Goal: Information Seeking & Learning: Learn about a topic

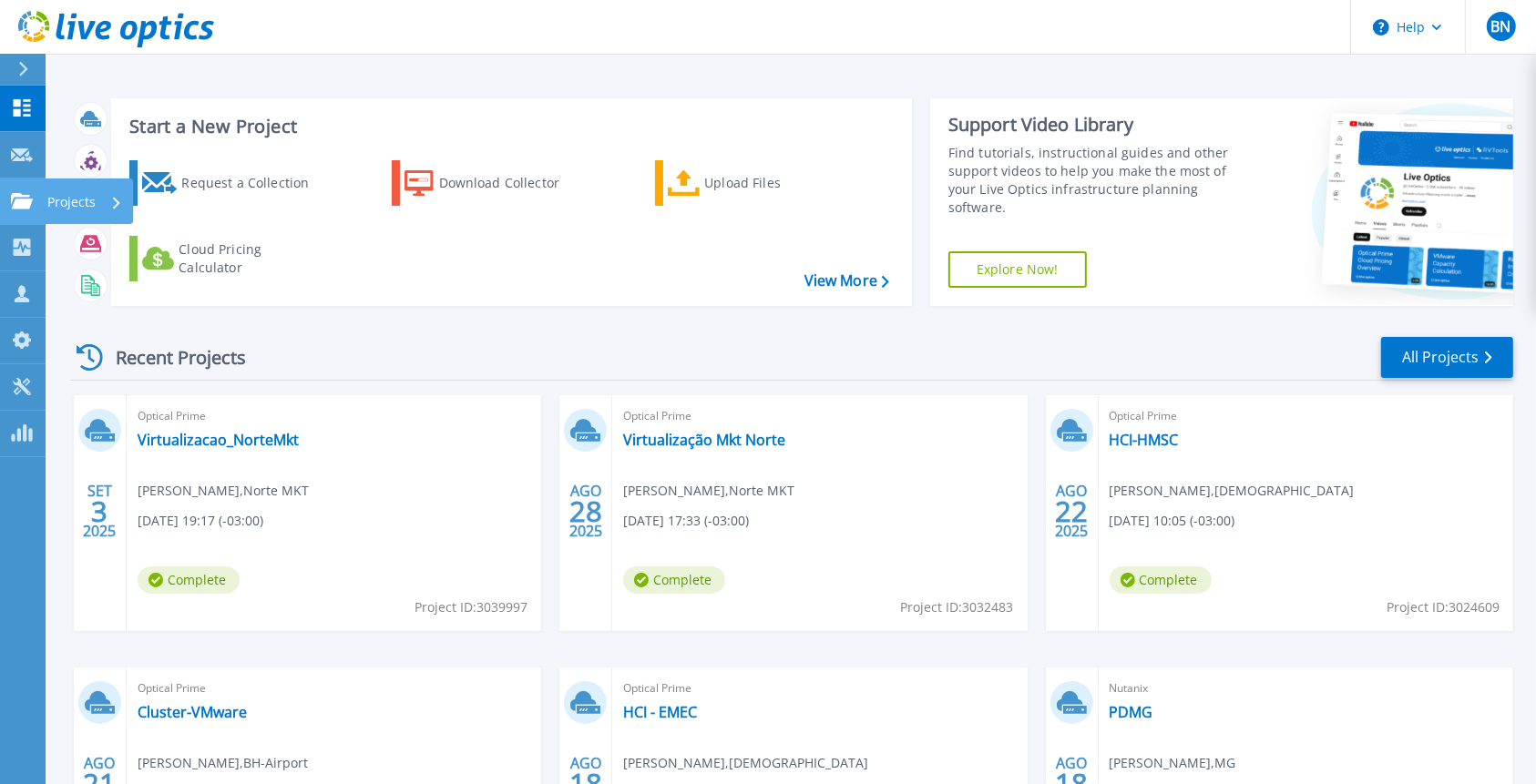
click at [17, 196] on icon at bounding box center [21, 200] width 21 height 16
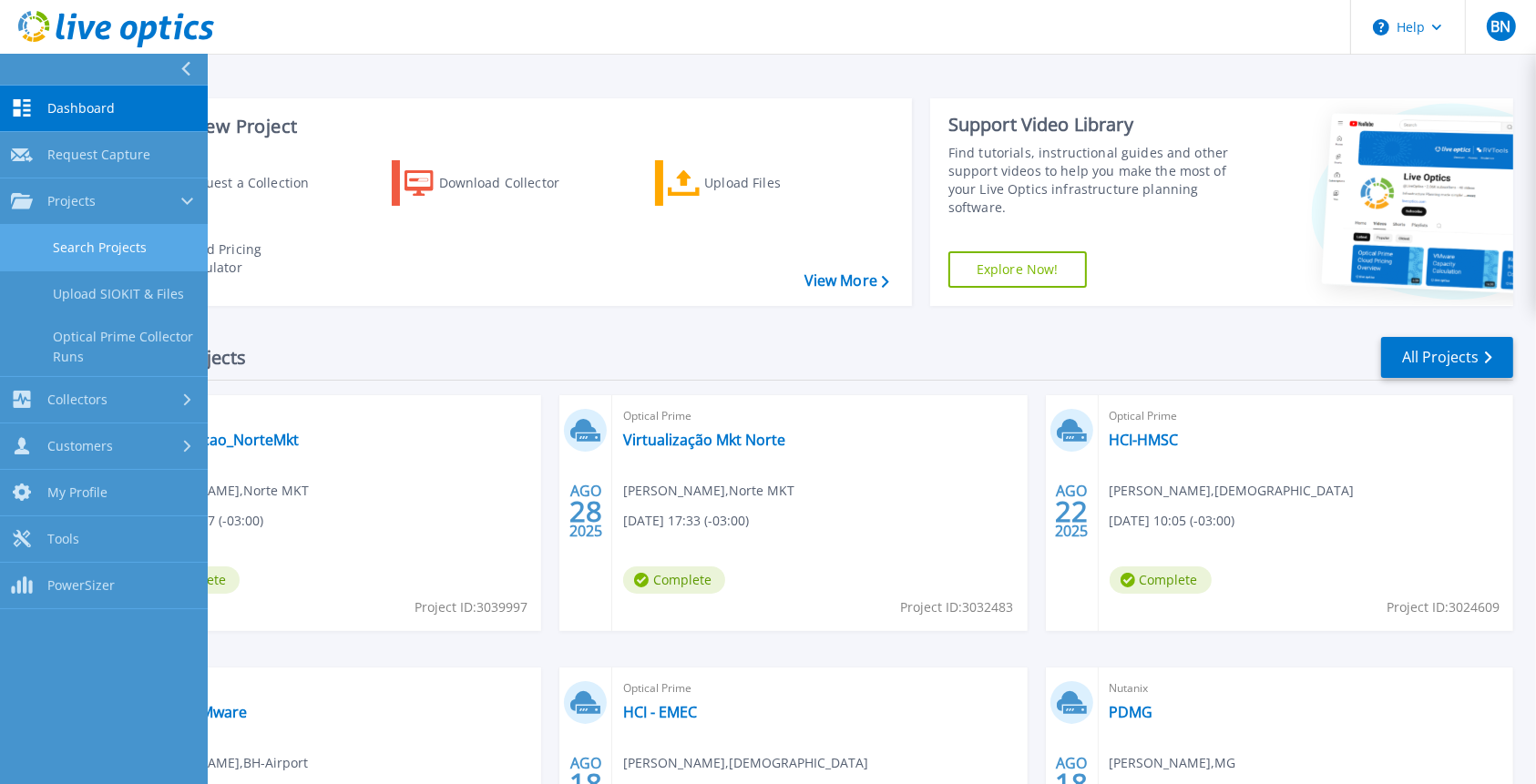
click at [62, 242] on link "Search Projects" at bounding box center [103, 249] width 208 height 47
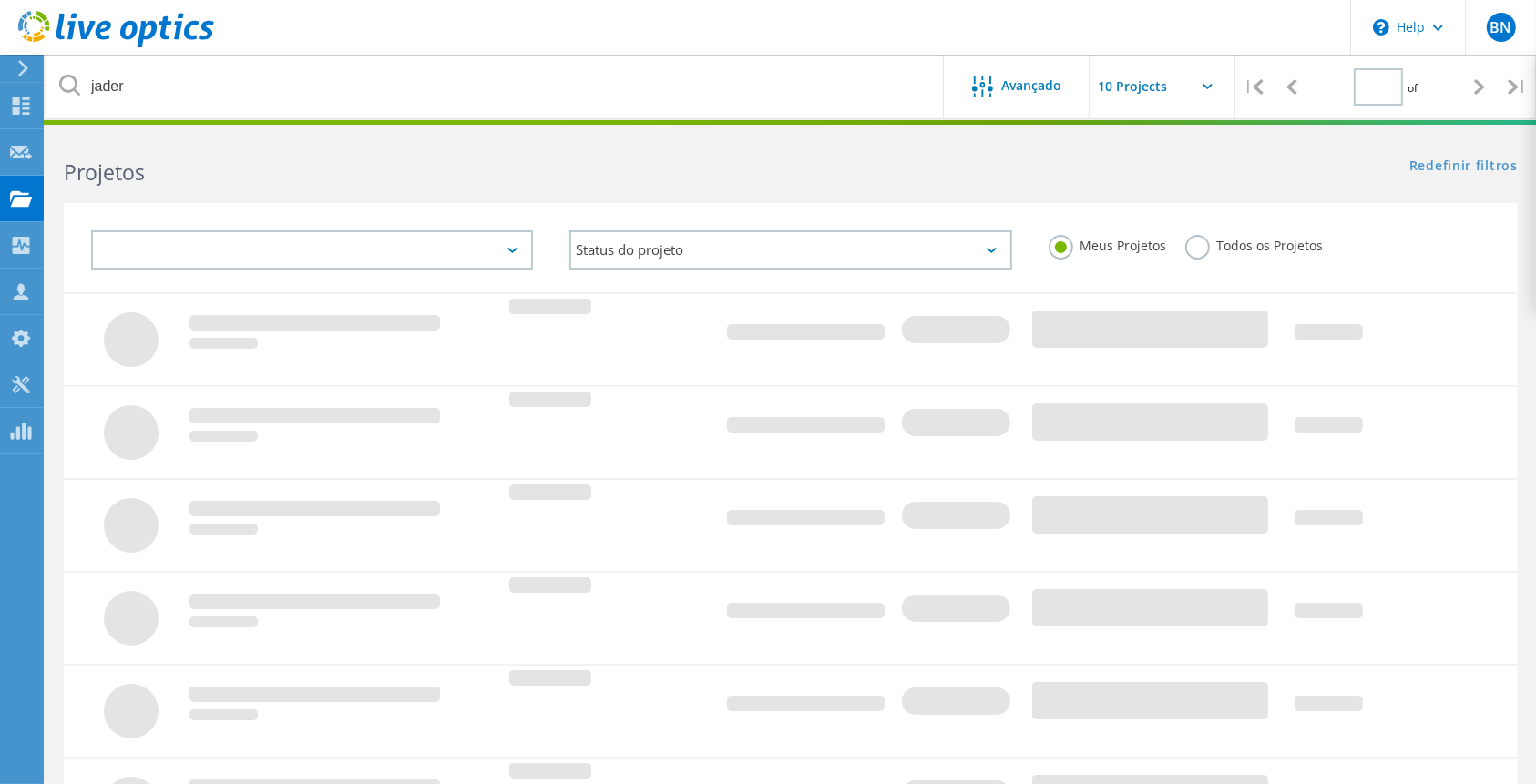
type input "1"
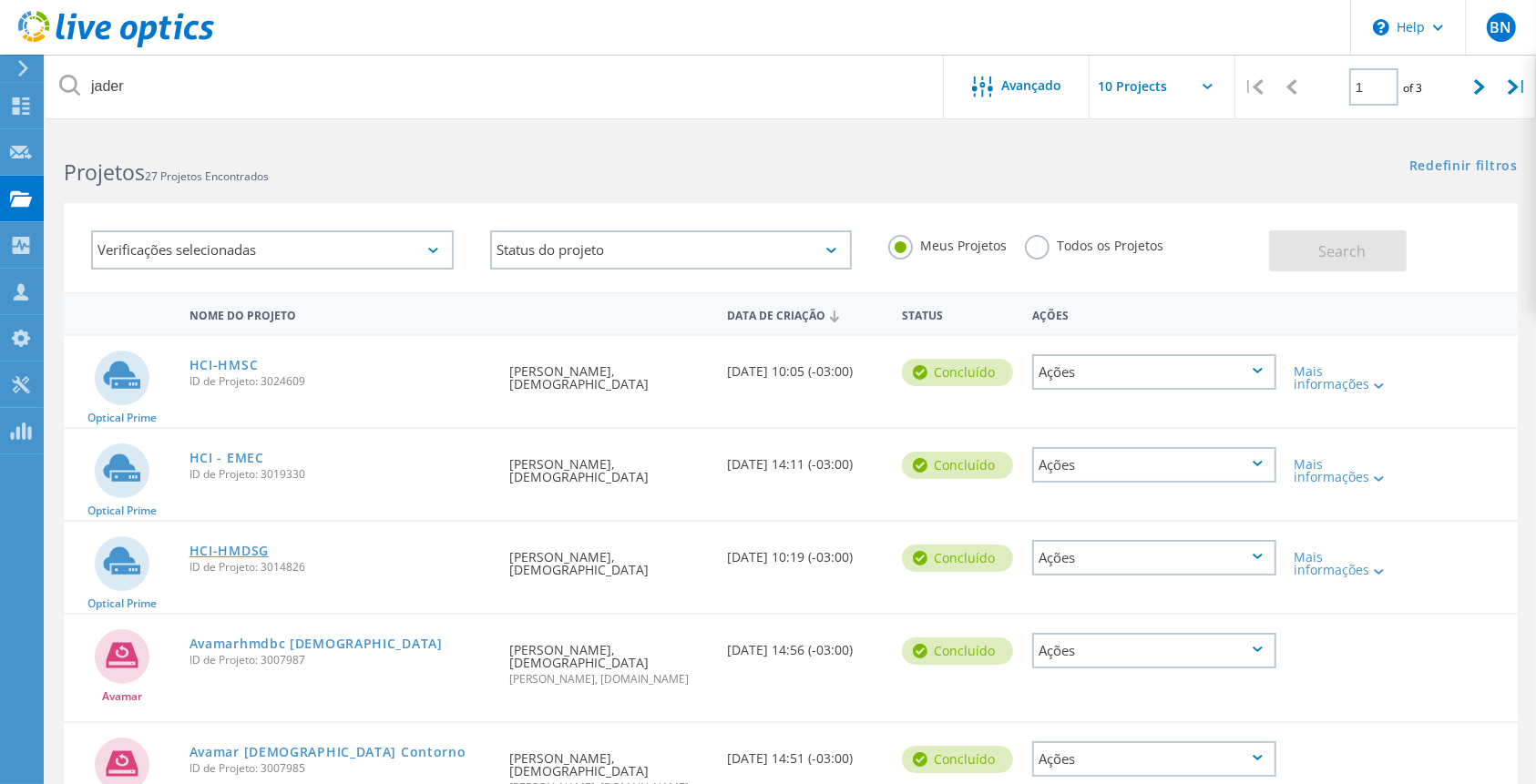
click at [240, 548] on link "HCI-HMDSG" at bounding box center [228, 551] width 79 height 13
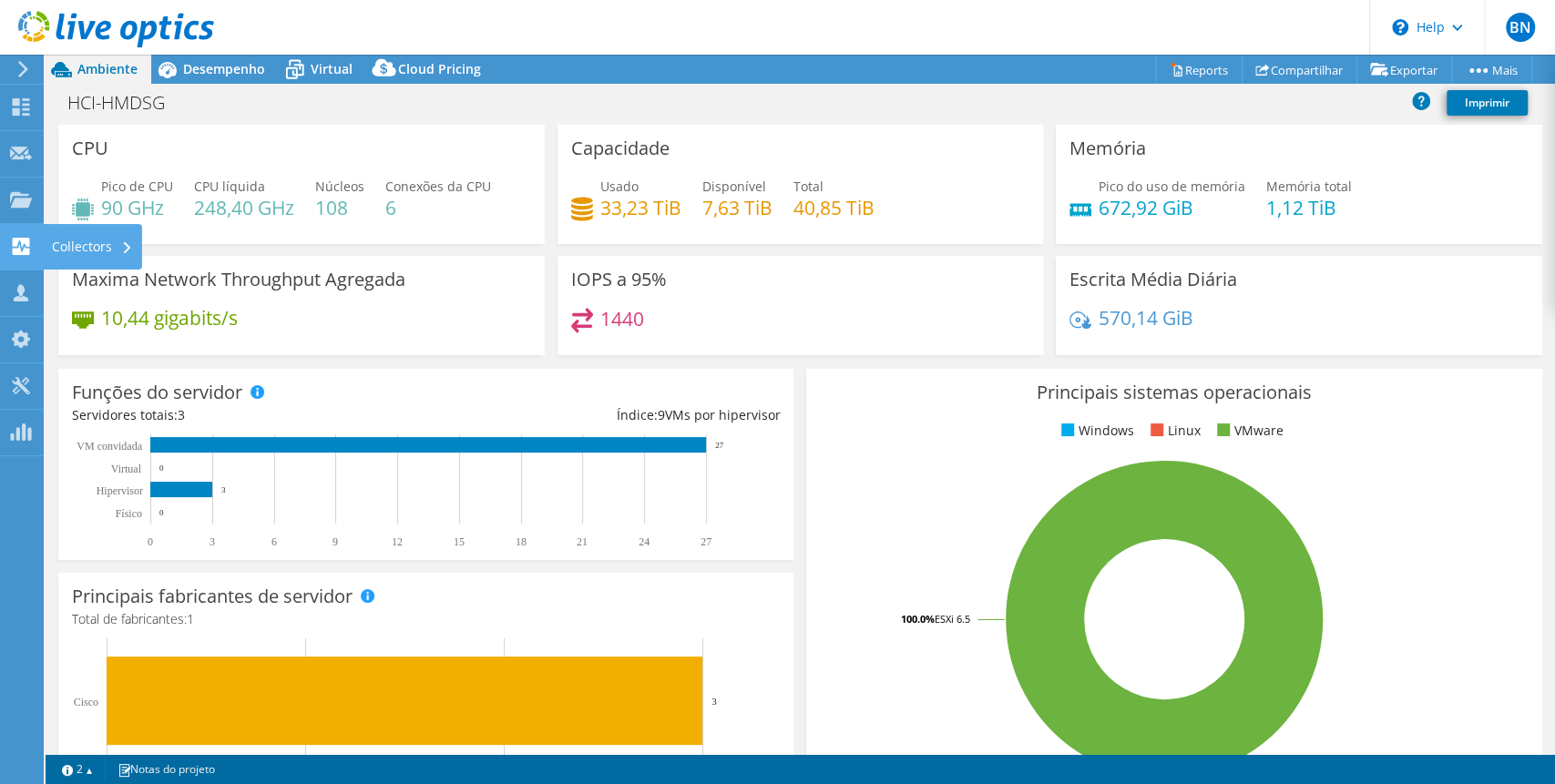
select select "USD"
click at [189, 74] on span "Desempenho" at bounding box center [225, 69] width 82 height 18
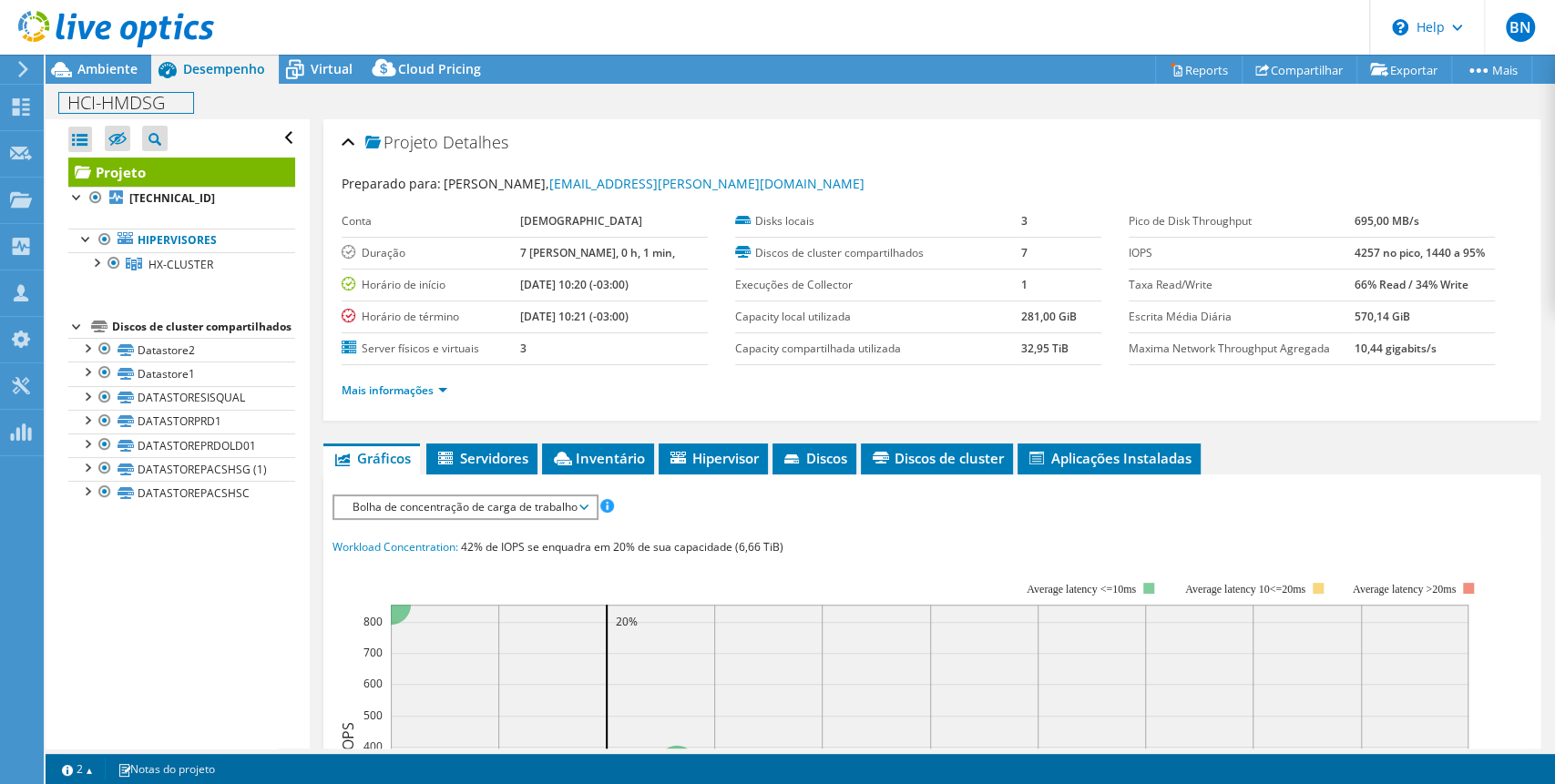
click at [140, 95] on h1 "HCI-HMDSG" at bounding box center [127, 103] width 134 height 20
copy h1 "HCI-HMDSG"
click at [728, 455] on span "Hipervisor" at bounding box center [714, 458] width 91 height 19
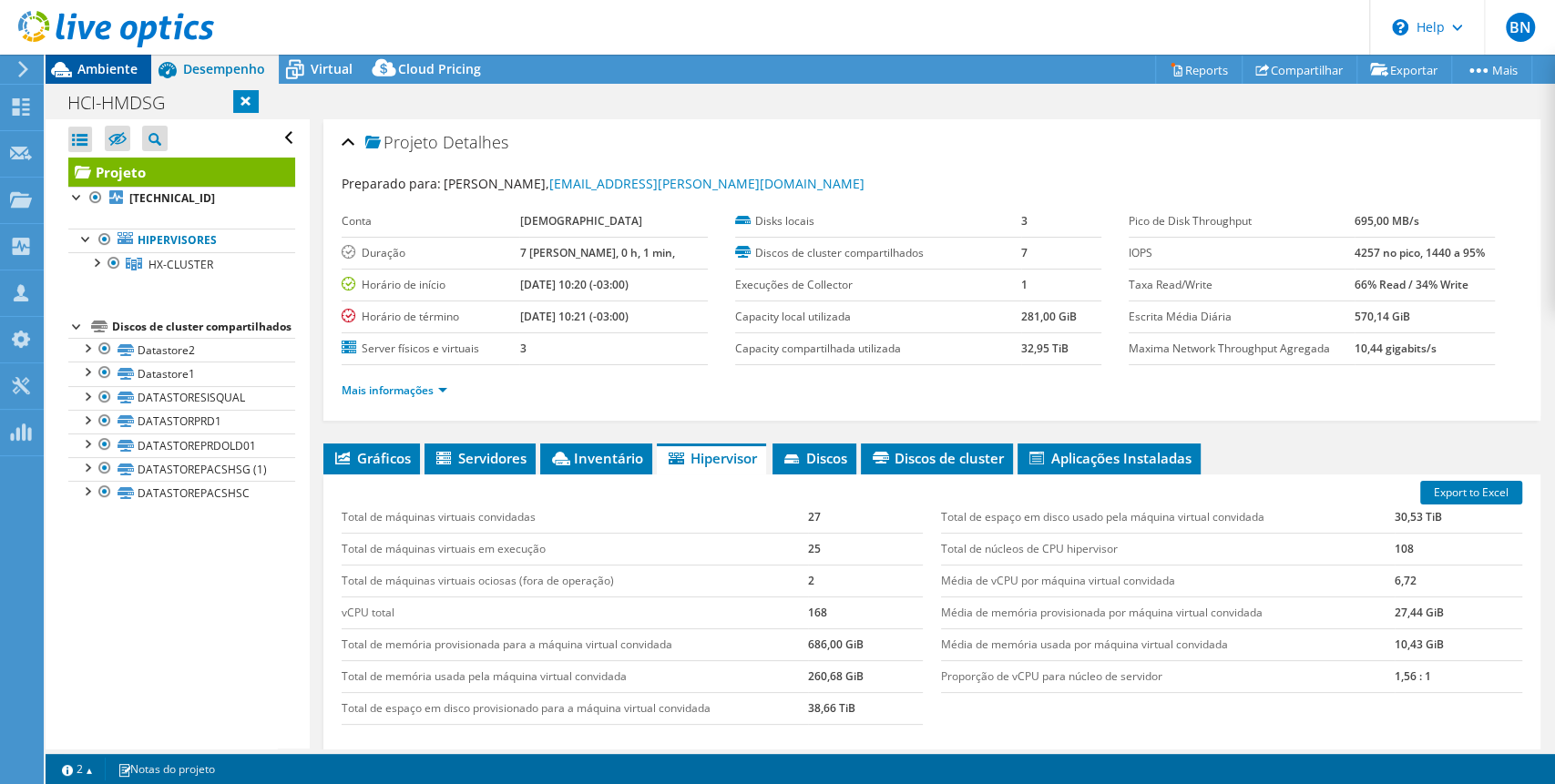
click at [94, 70] on span "Ambiente" at bounding box center [107, 69] width 61 height 18
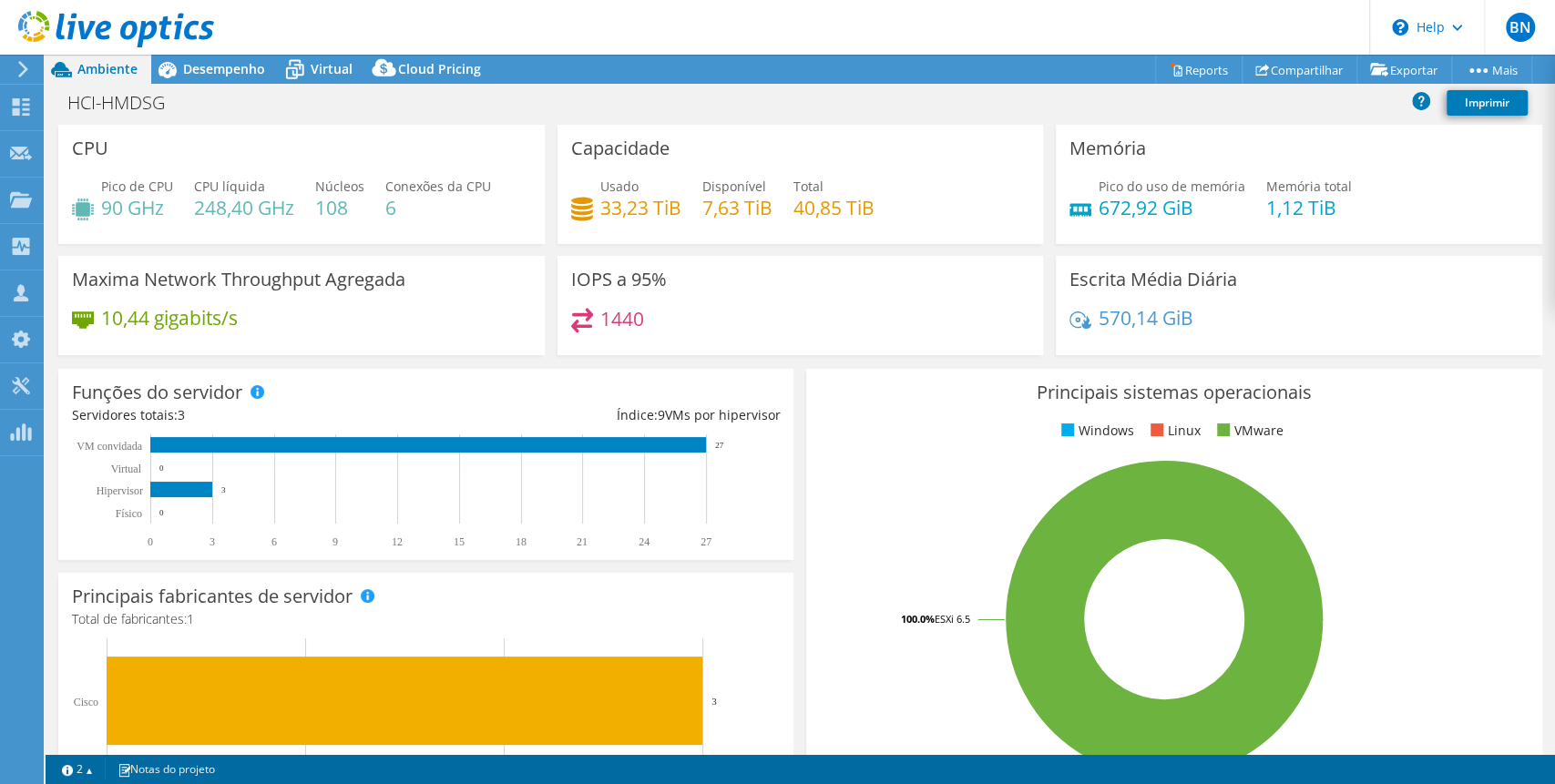
drag, startPoint x: 984, startPoint y: 463, endPoint x: 967, endPoint y: 452, distance: 20.2
click at [984, 463] on rect at bounding box center [1165, 619] width 689 height 318
click at [191, 63] on span "Desempenho" at bounding box center [225, 69] width 82 height 18
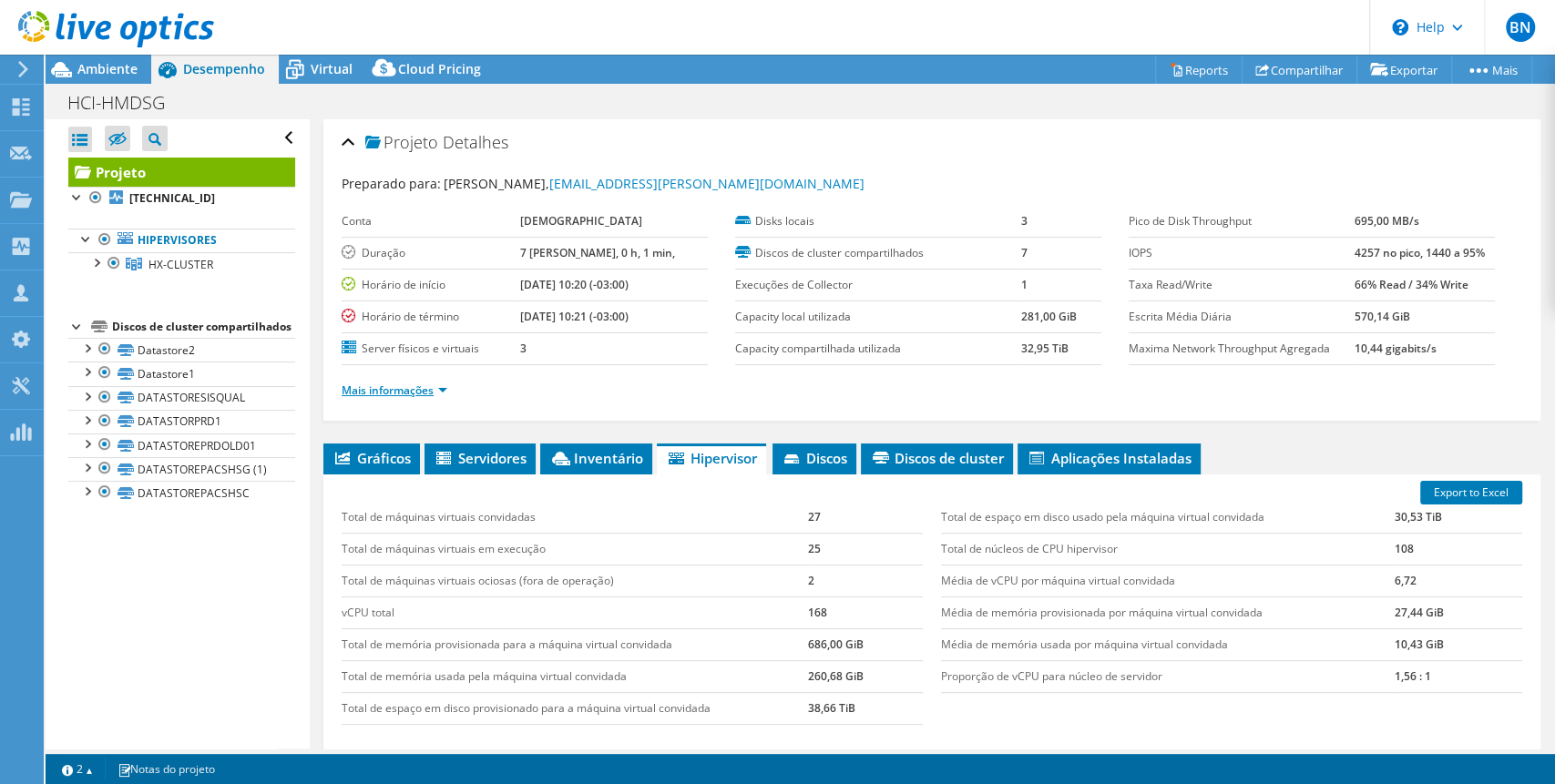
click at [408, 383] on link "Mais informações" at bounding box center [394, 390] width 105 height 16
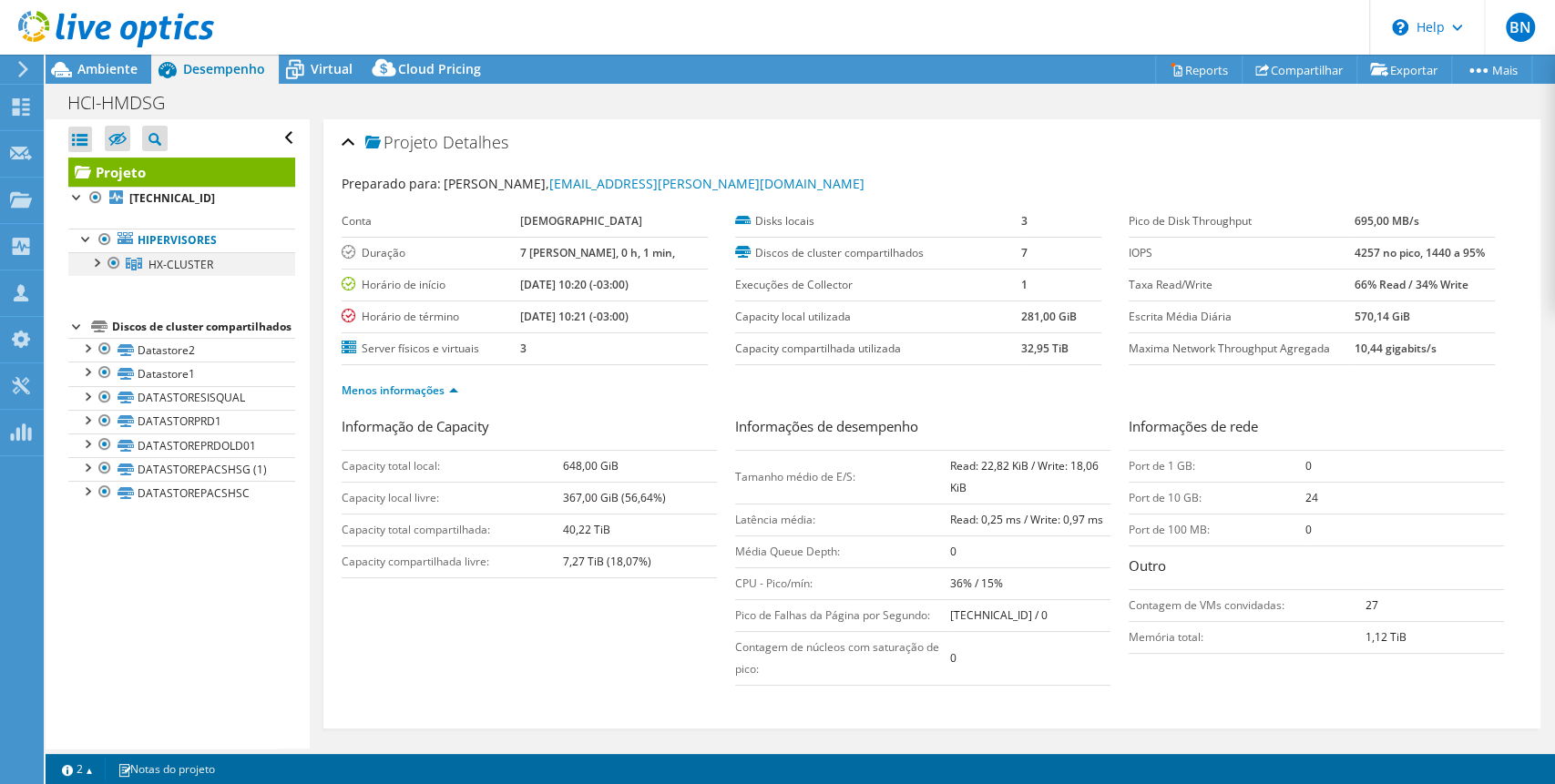
click at [89, 261] on div at bounding box center [96, 262] width 19 height 19
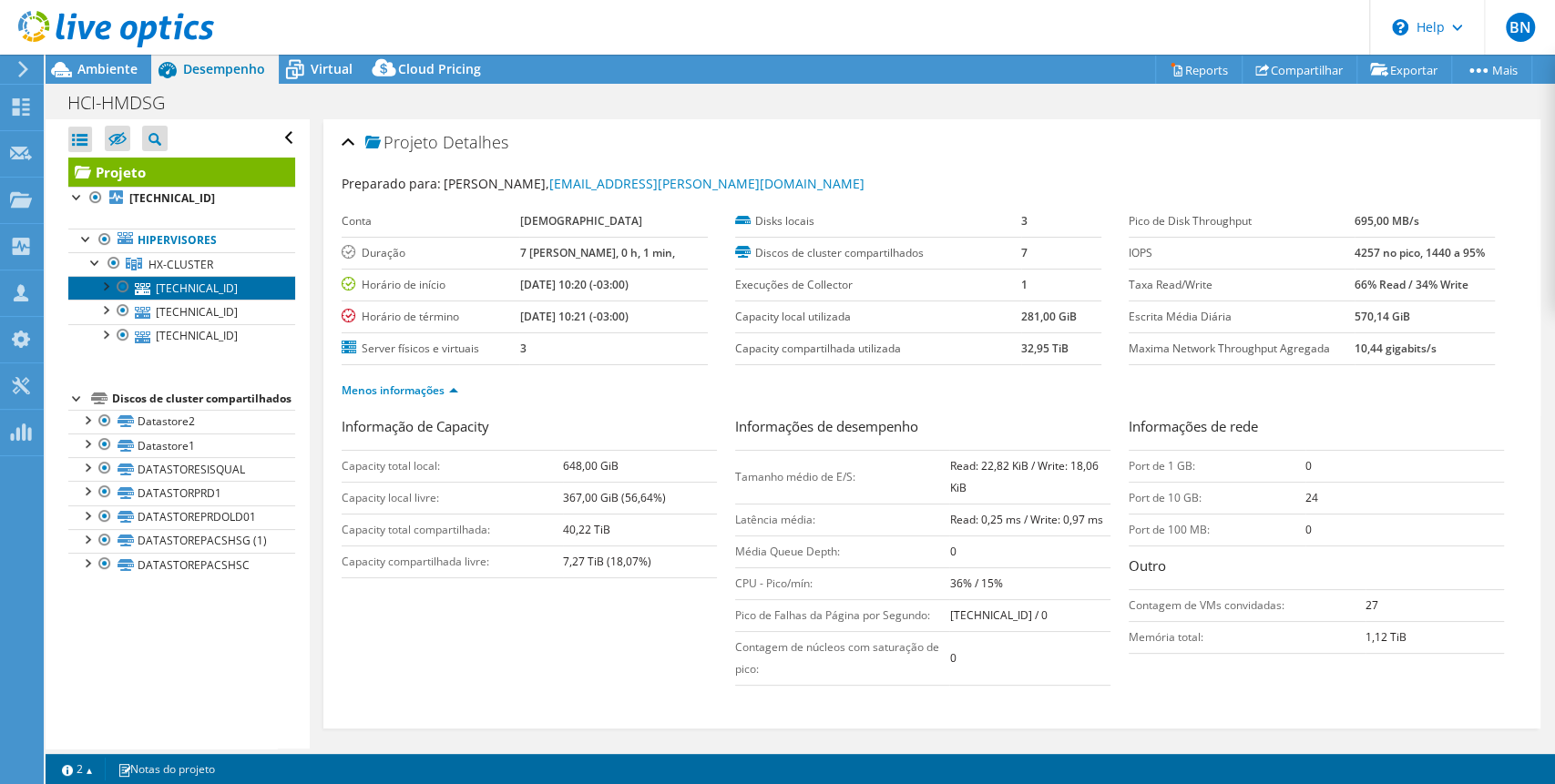
click at [211, 287] on link "[TECHNICAL_ID]" at bounding box center [182, 287] width 227 height 23
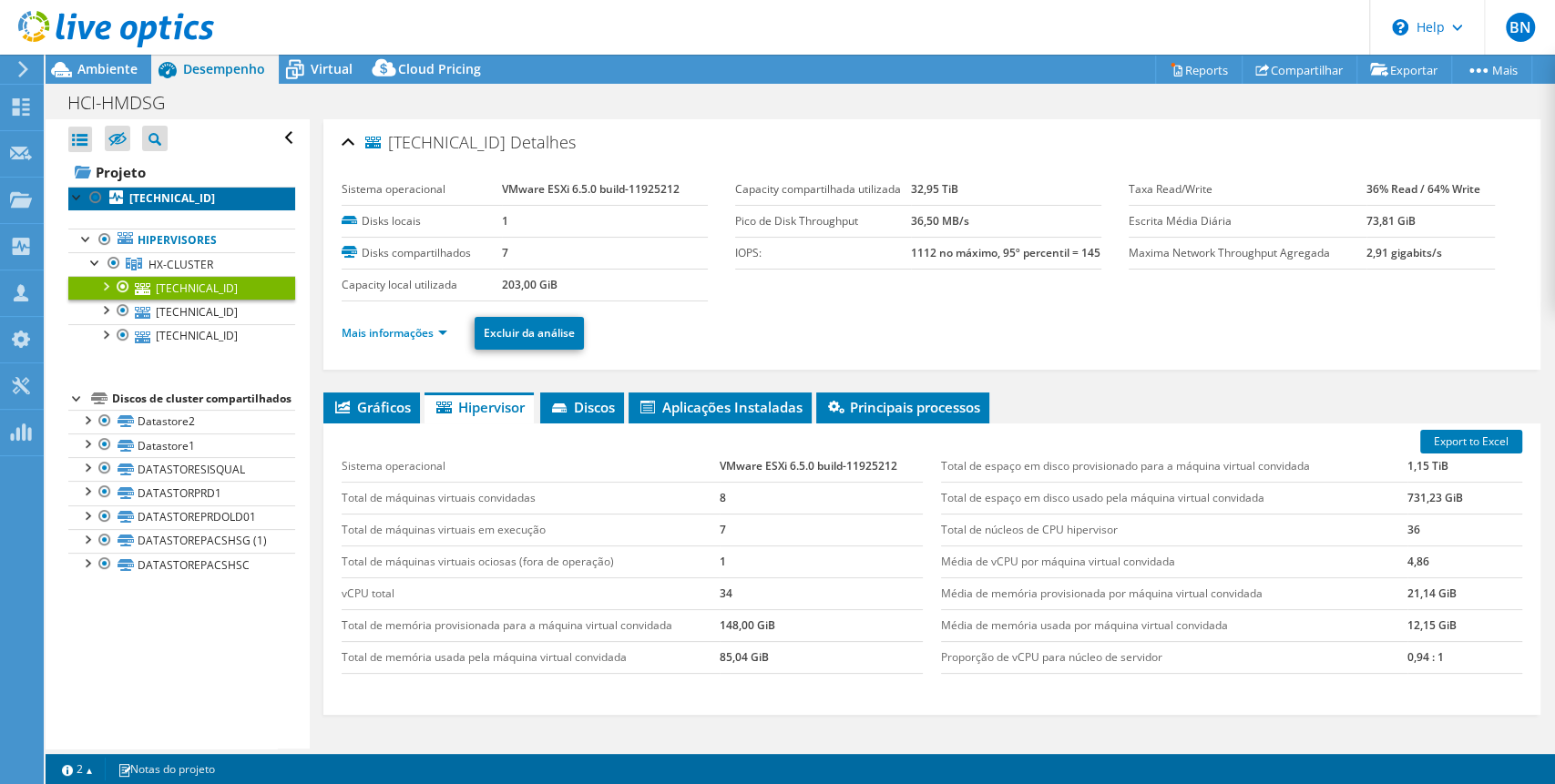
click at [166, 188] on link "[TECHNICAL_ID]" at bounding box center [182, 197] width 227 height 23
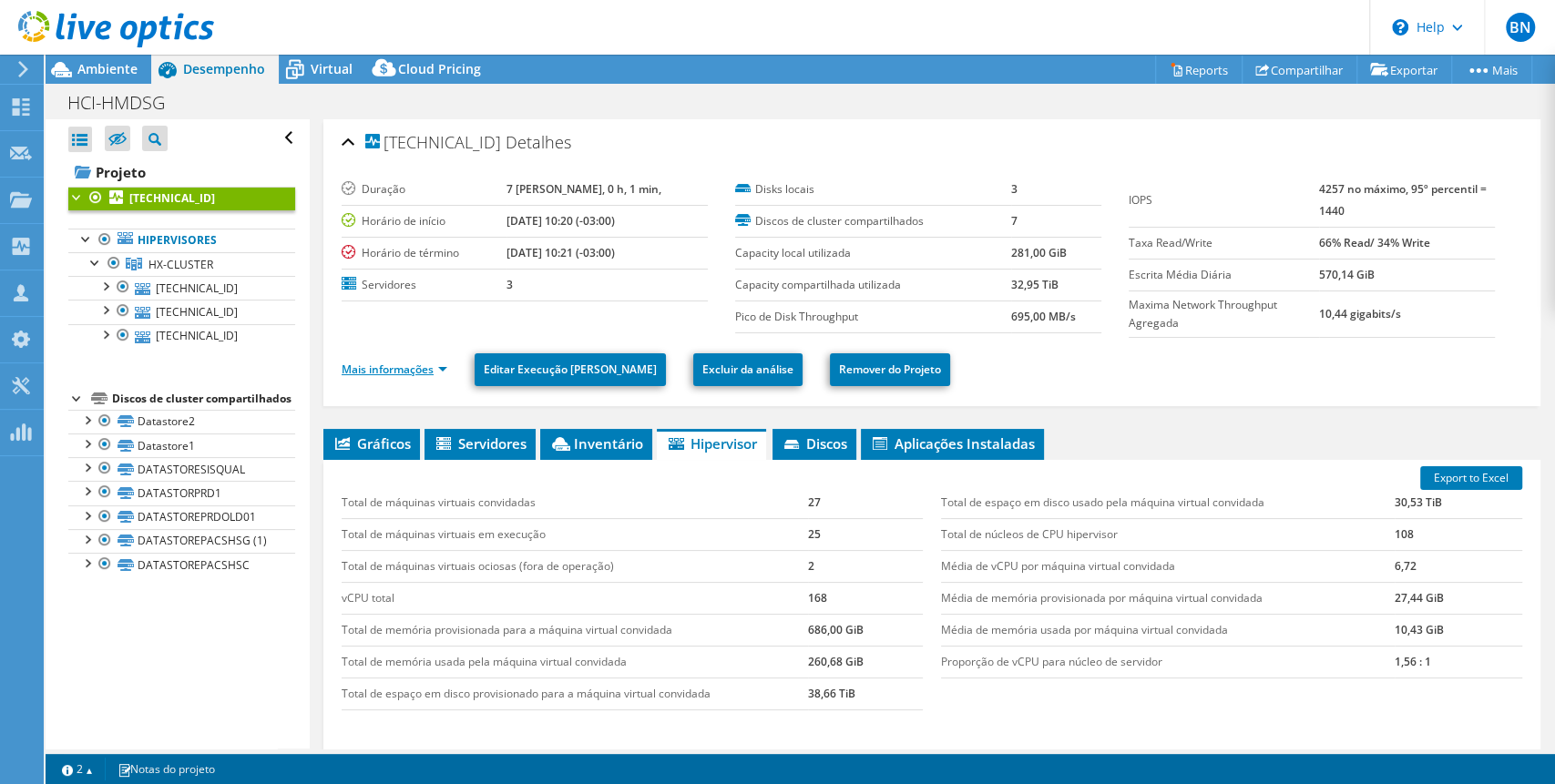
click at [447, 370] on link "Mais informações" at bounding box center [394, 369] width 105 height 16
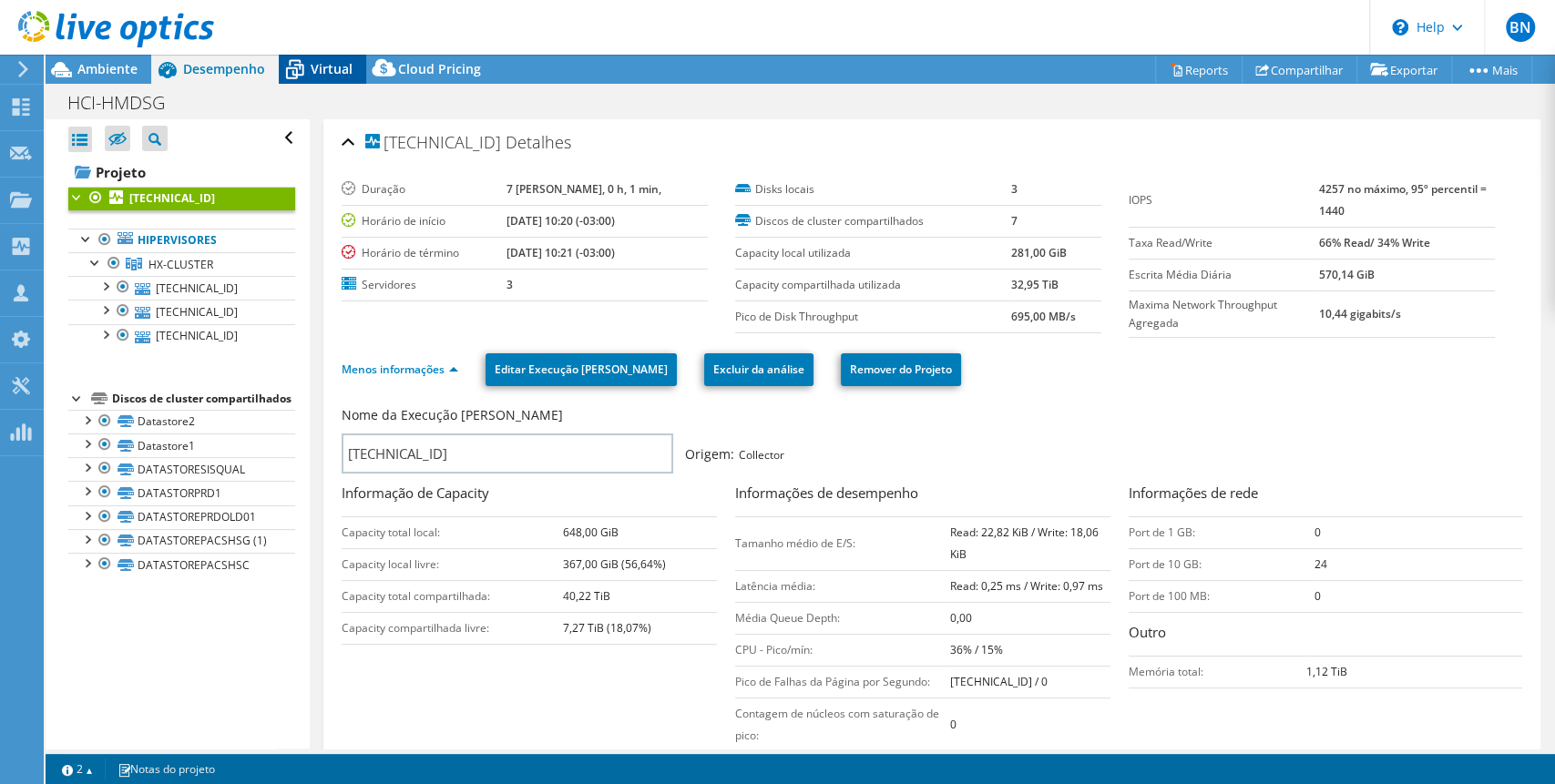
click at [325, 67] on span "Virtual" at bounding box center [332, 69] width 42 height 18
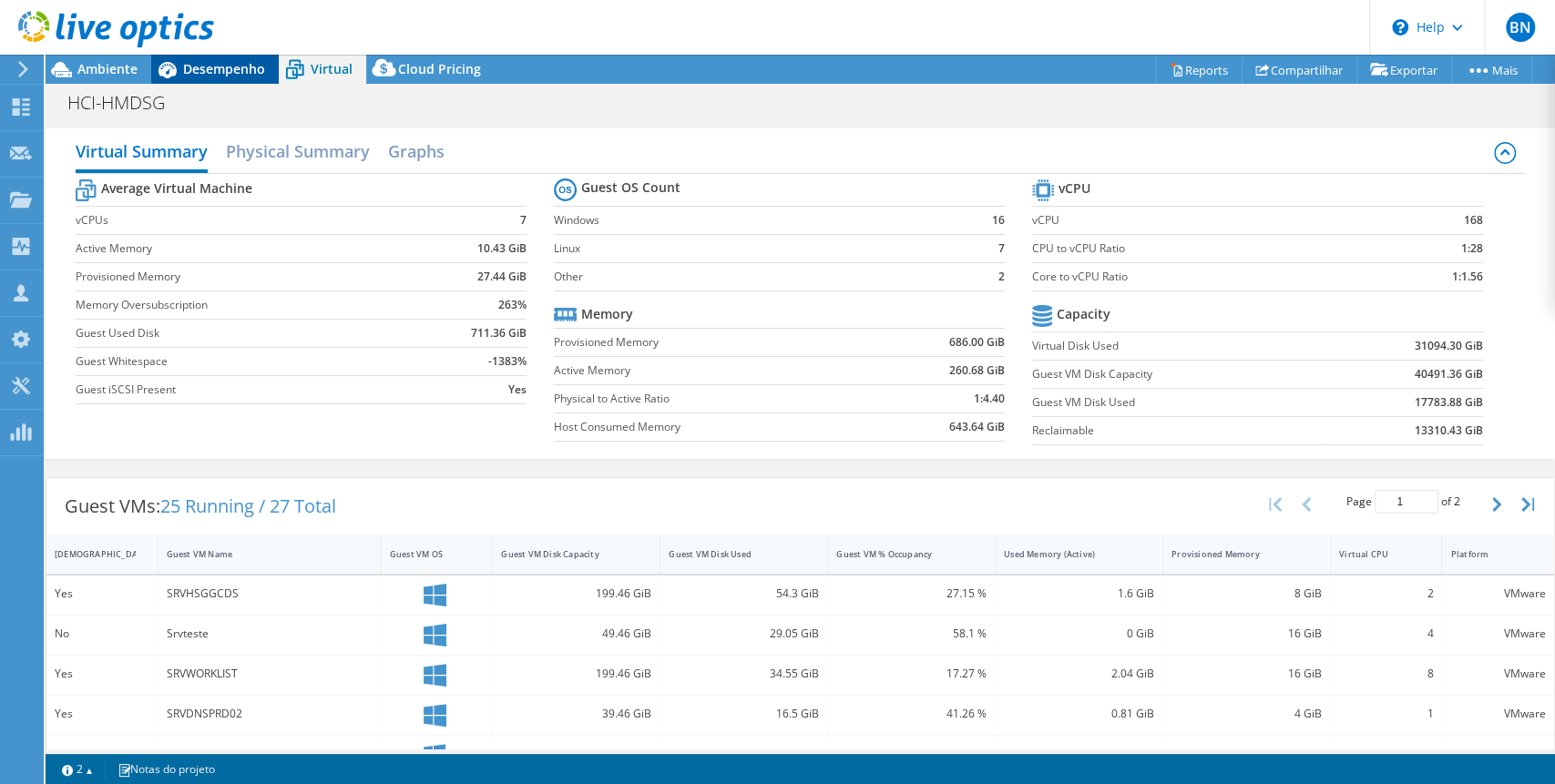
click at [221, 59] on div "Desempenho" at bounding box center [214, 69] width 128 height 29
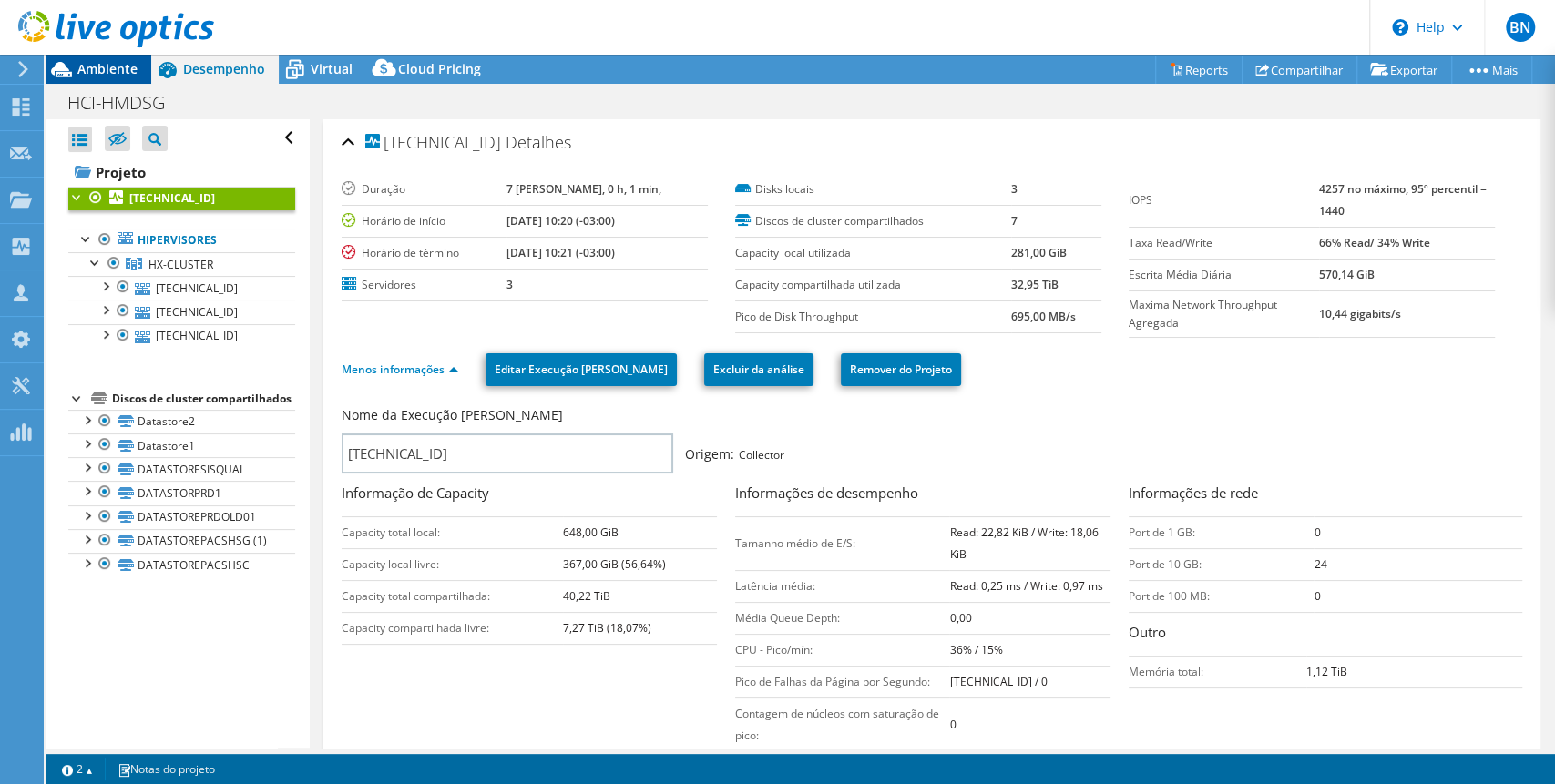
click at [95, 62] on span "Ambiente" at bounding box center [107, 69] width 61 height 18
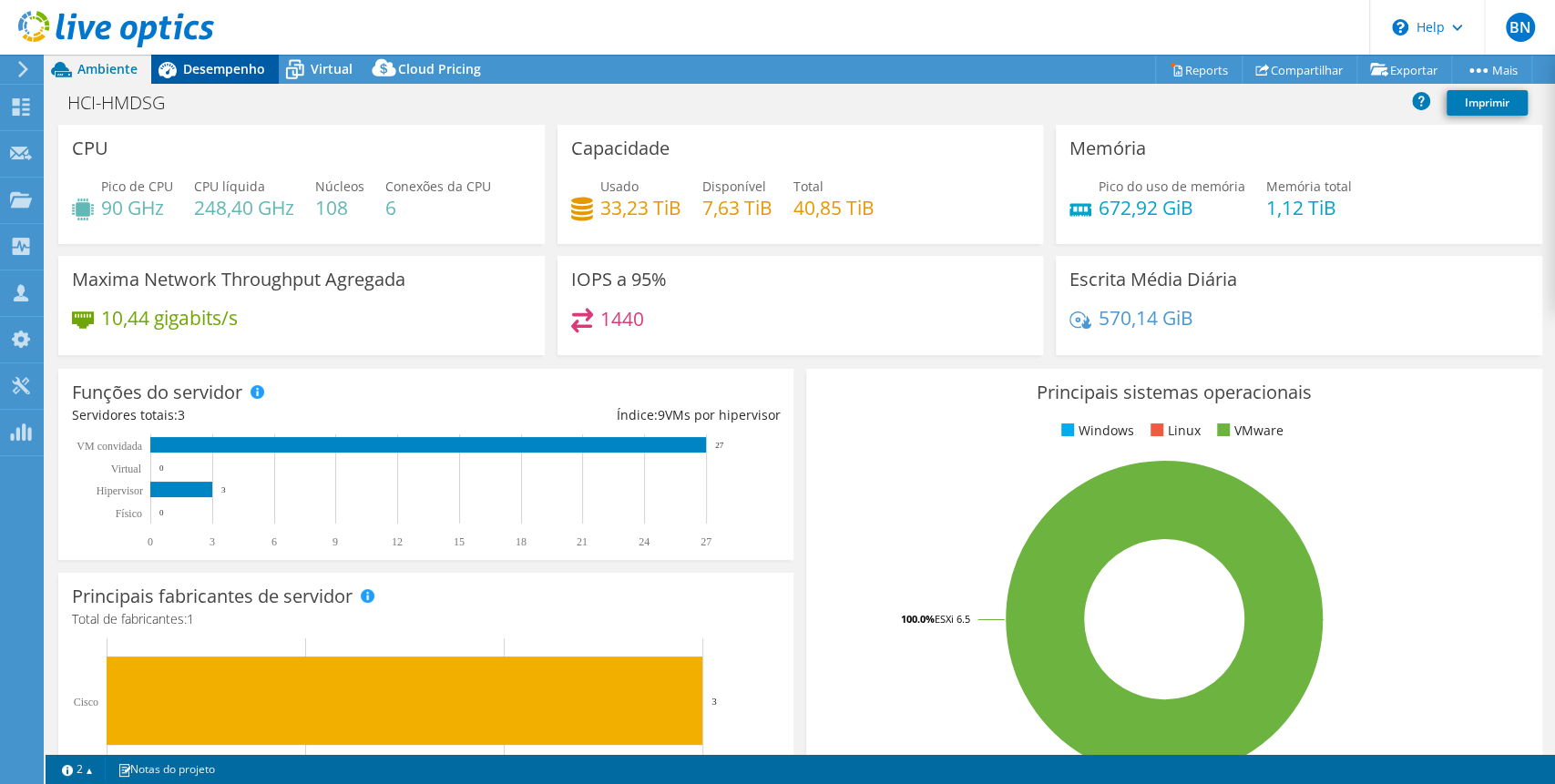
click at [180, 74] on icon at bounding box center [167, 70] width 32 height 32
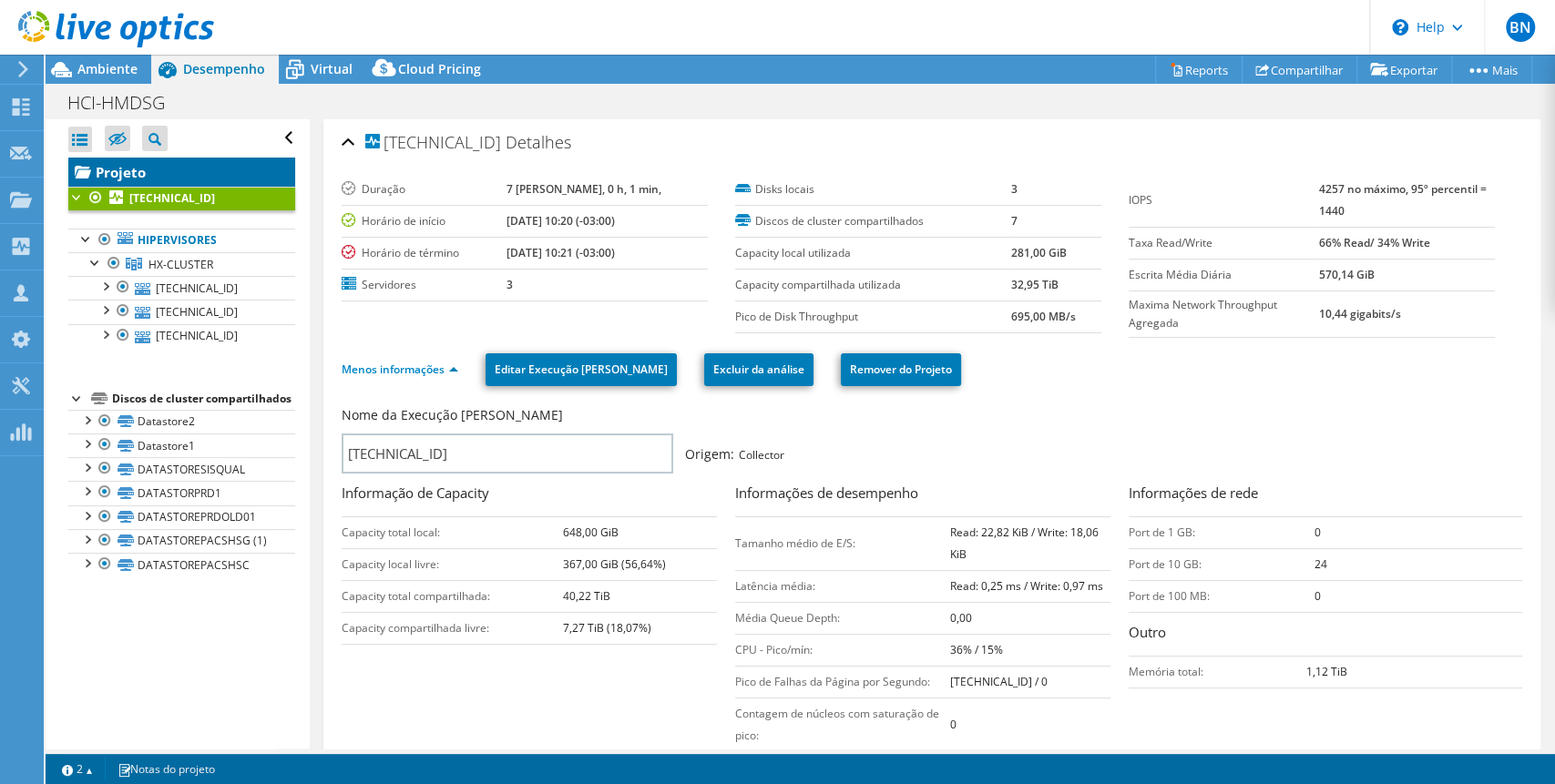
click at [156, 163] on link "Projeto" at bounding box center [182, 171] width 227 height 29
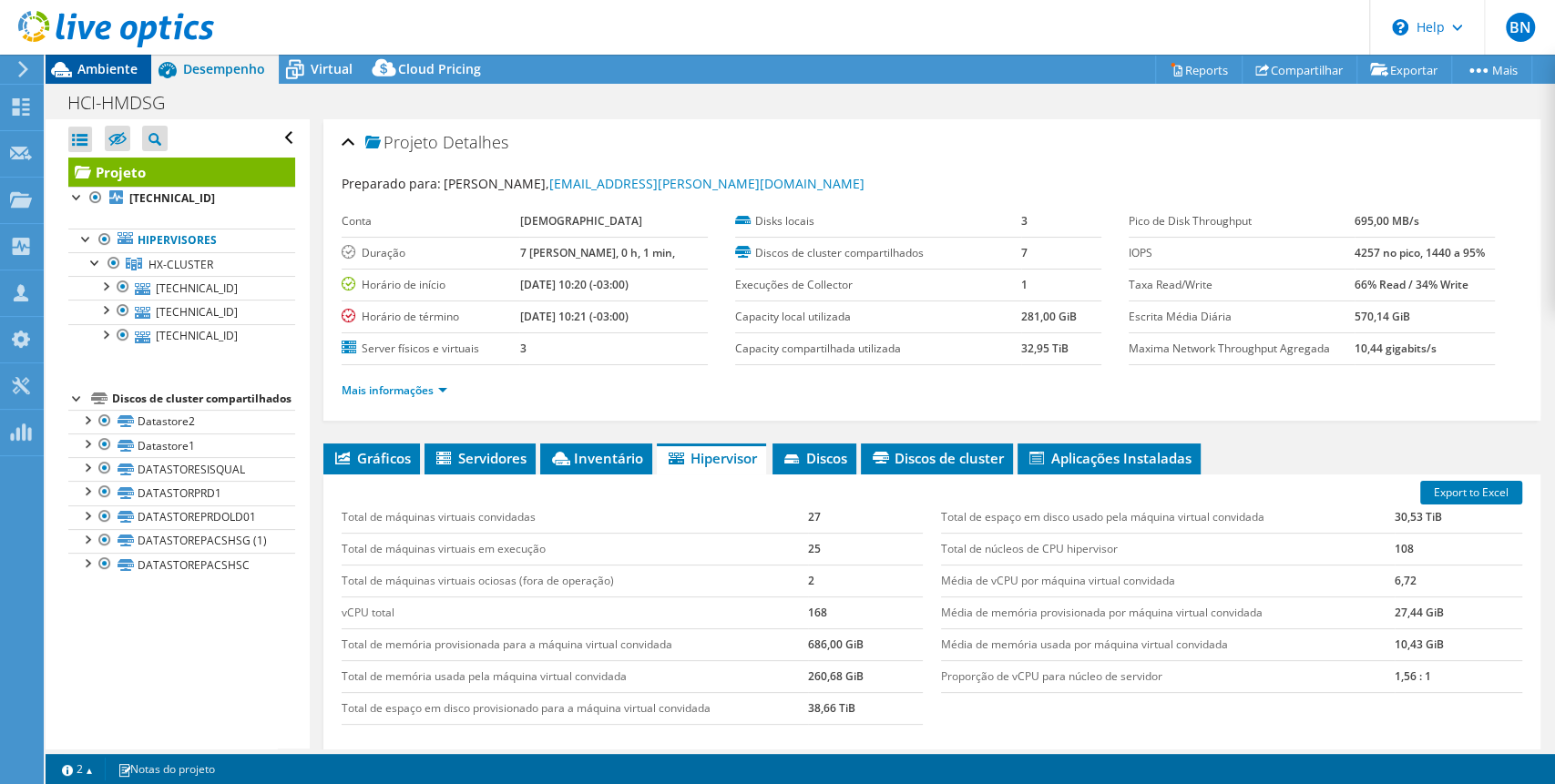
click at [114, 67] on span "Ambiente" at bounding box center [107, 69] width 61 height 18
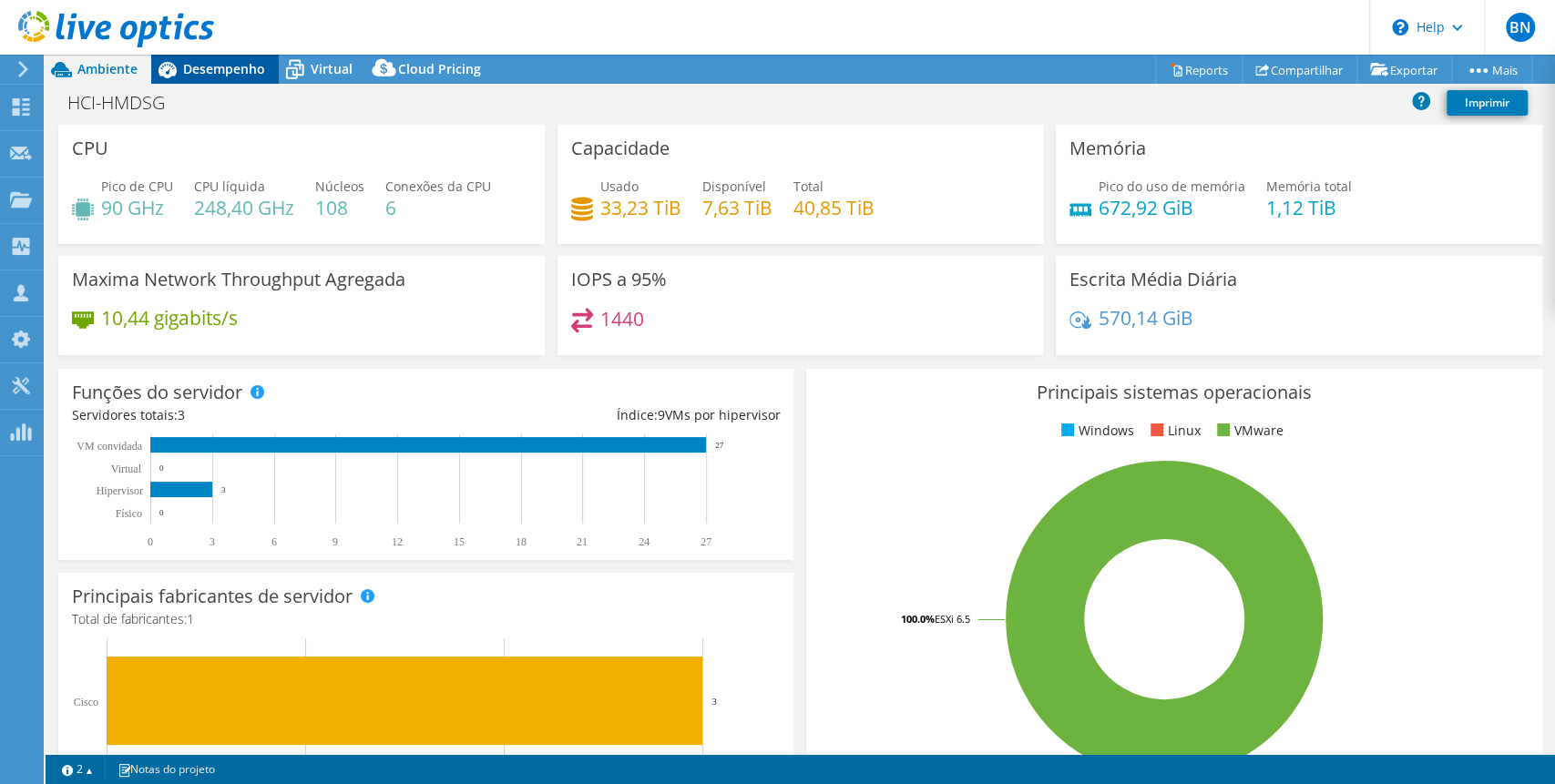
click at [225, 71] on span "Desempenho" at bounding box center [225, 69] width 82 height 18
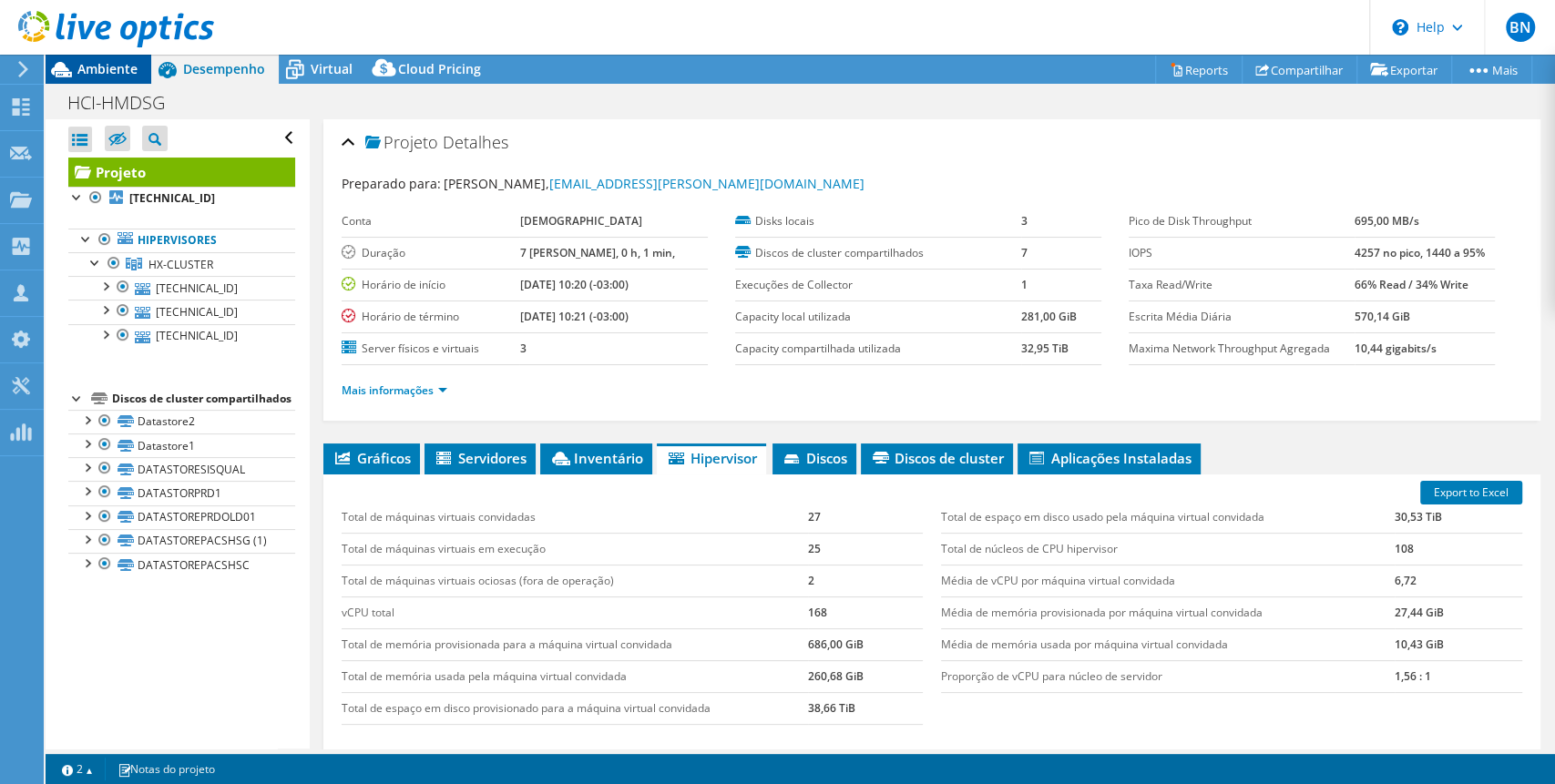
click at [109, 67] on span "Ambiente" at bounding box center [107, 69] width 61 height 18
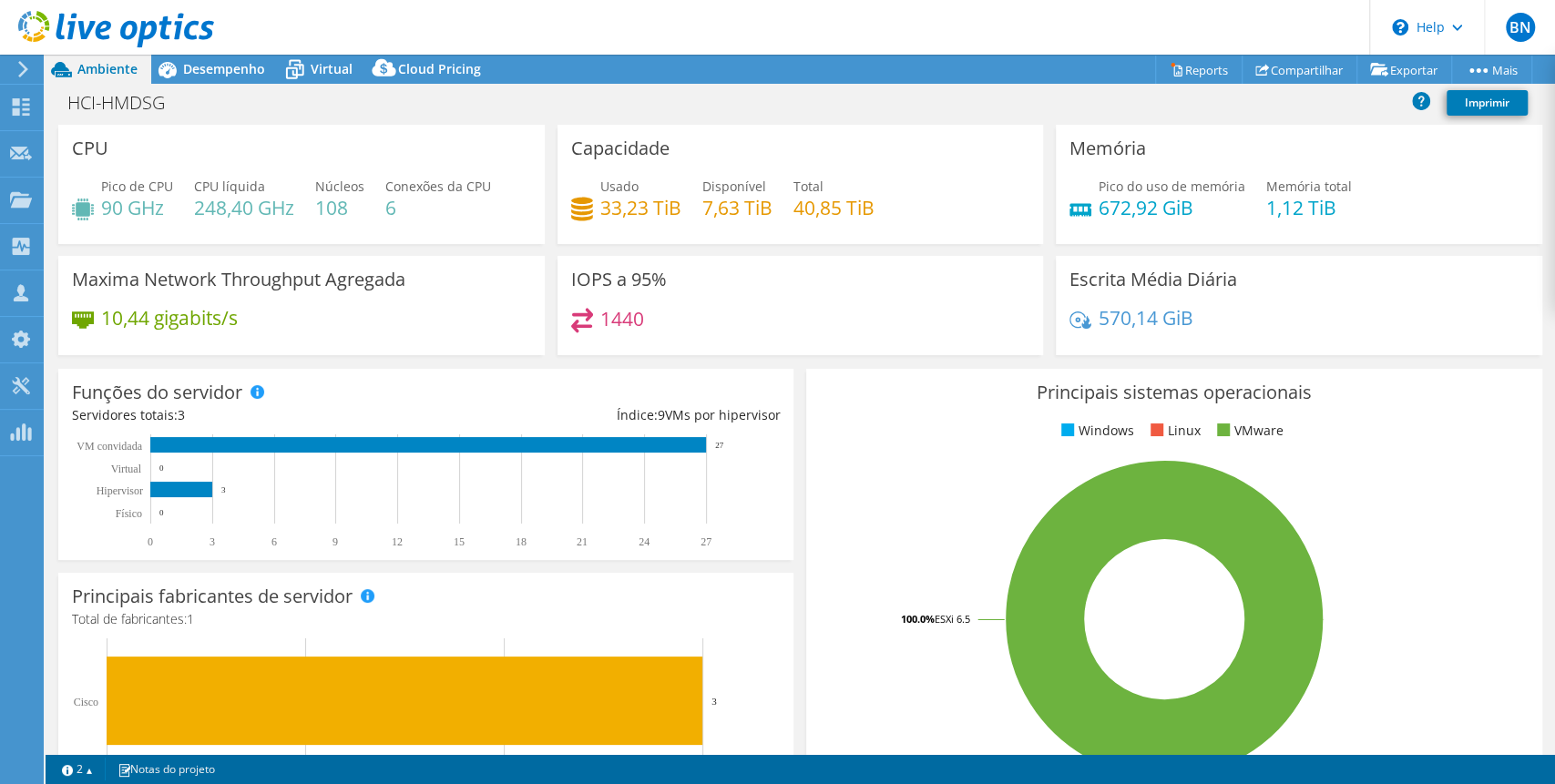
click at [211, 60] on div at bounding box center [107, 31] width 214 height 61
click at [215, 67] on span "Desempenho" at bounding box center [225, 69] width 82 height 18
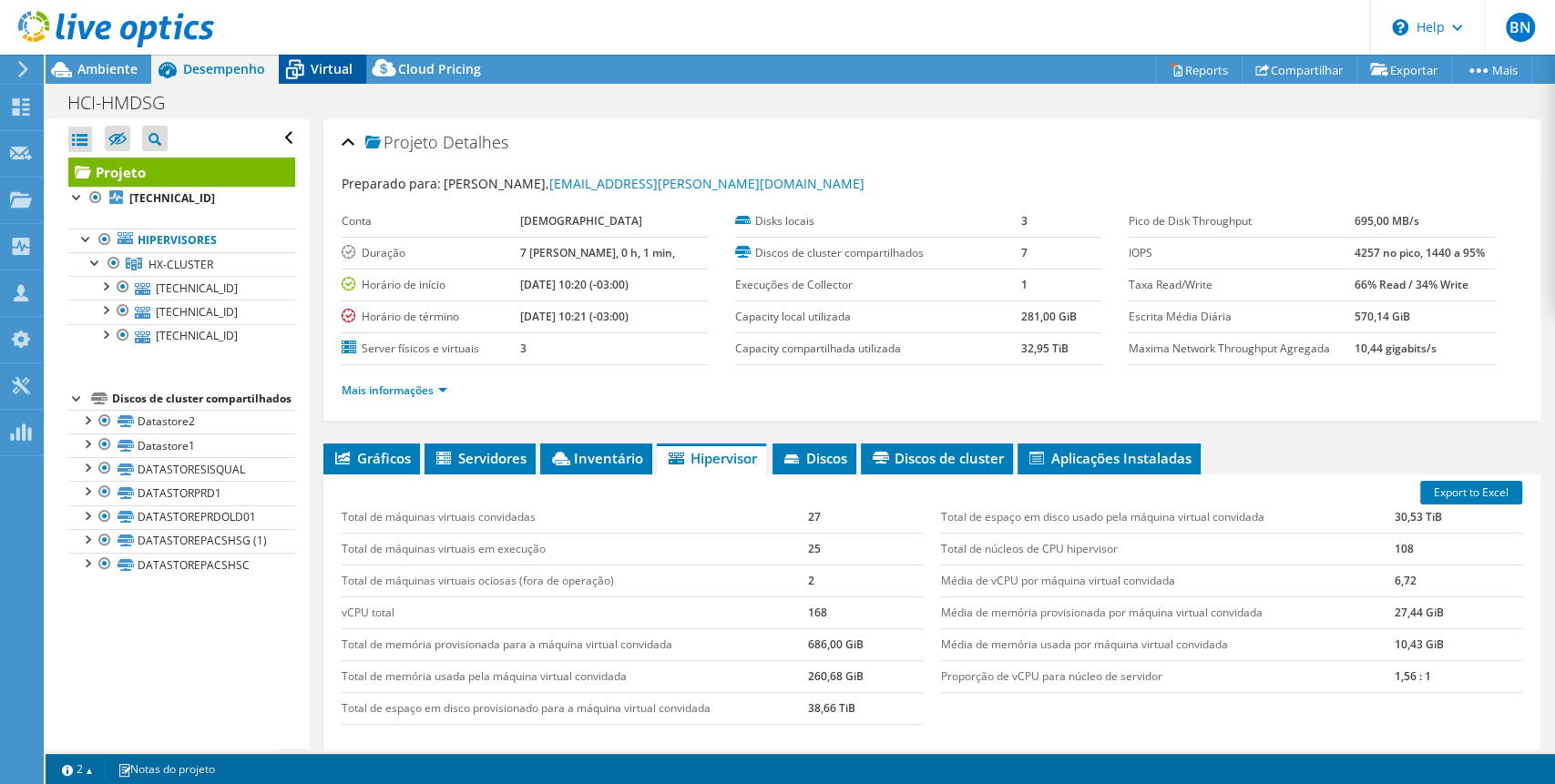
click at [316, 62] on span "Virtual" at bounding box center [332, 69] width 42 height 18
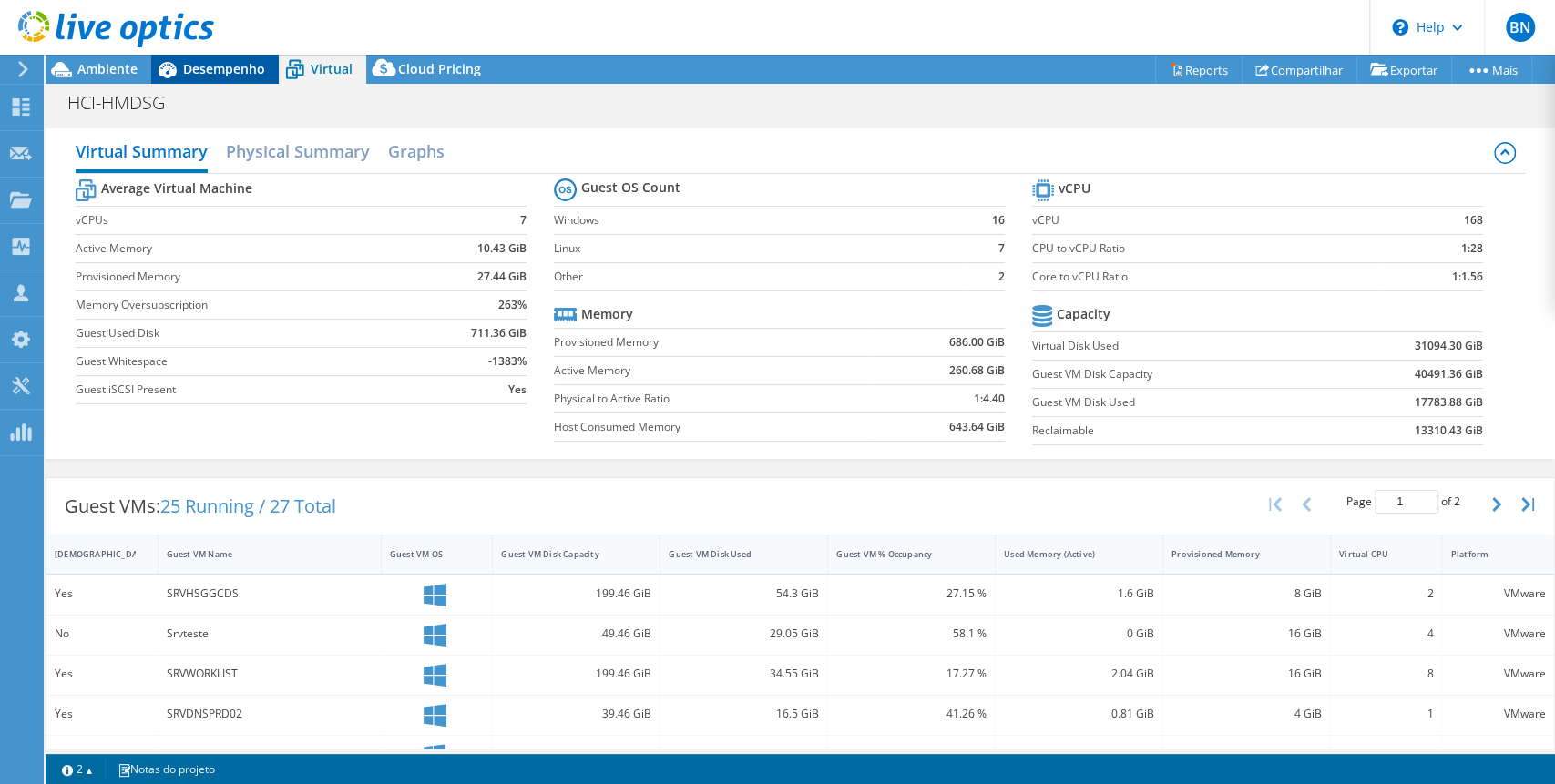
click at [239, 68] on span "Desempenho" at bounding box center [225, 69] width 82 height 18
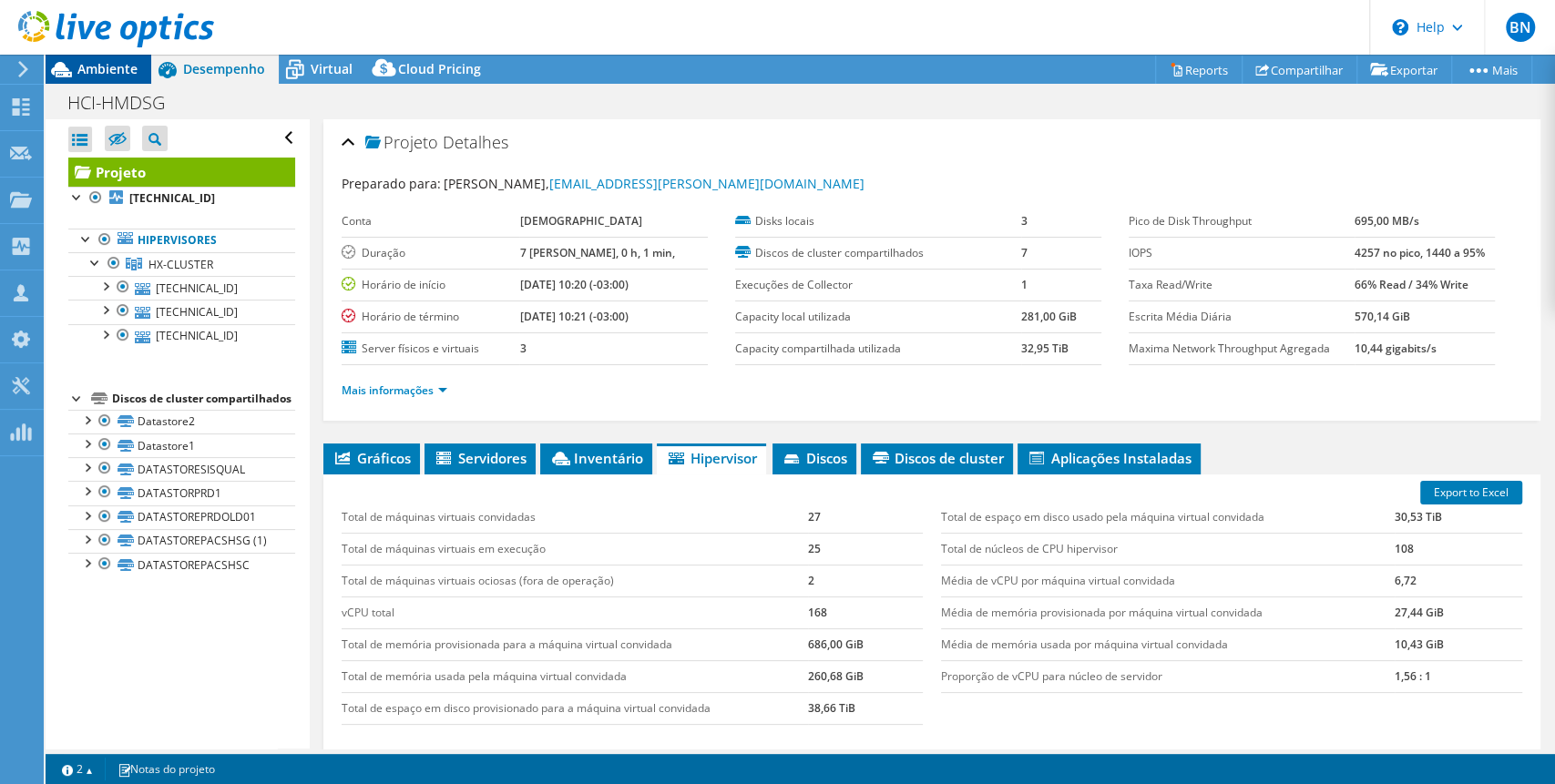
click at [123, 61] on span "Ambiente" at bounding box center [107, 69] width 61 height 18
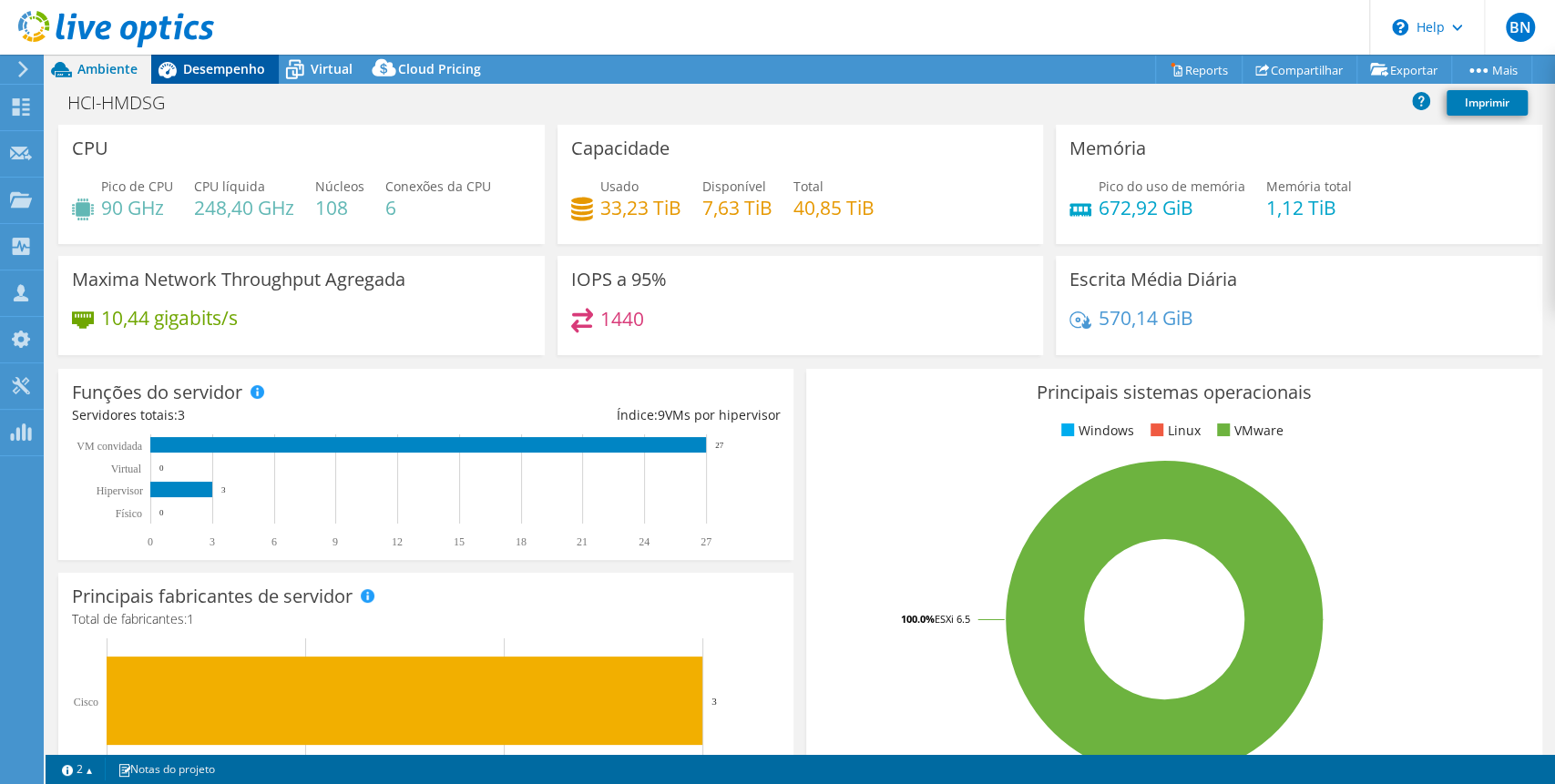
click at [213, 68] on span "Desempenho" at bounding box center [225, 69] width 82 height 18
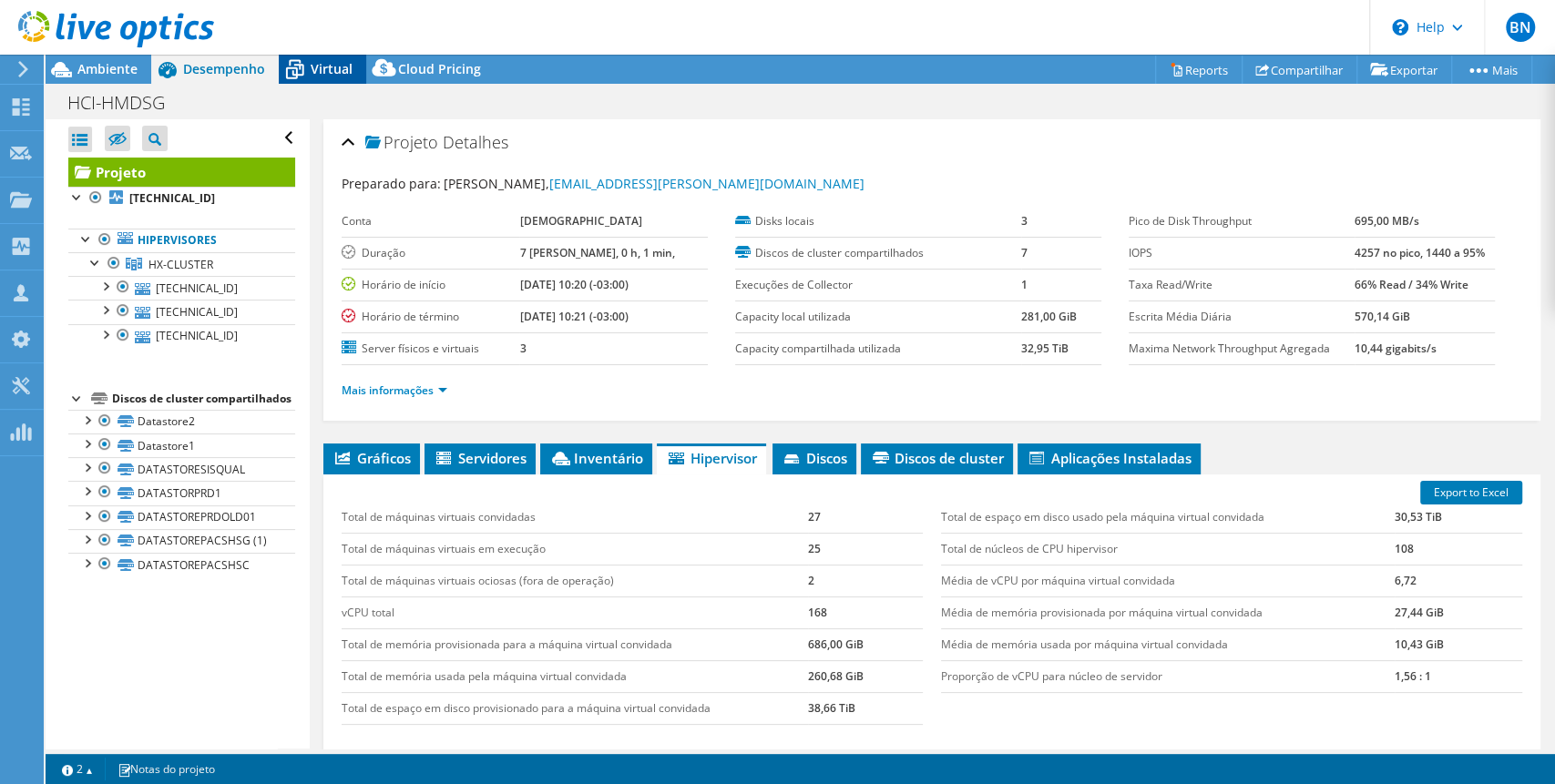
click at [315, 65] on span "Virtual" at bounding box center [332, 69] width 42 height 18
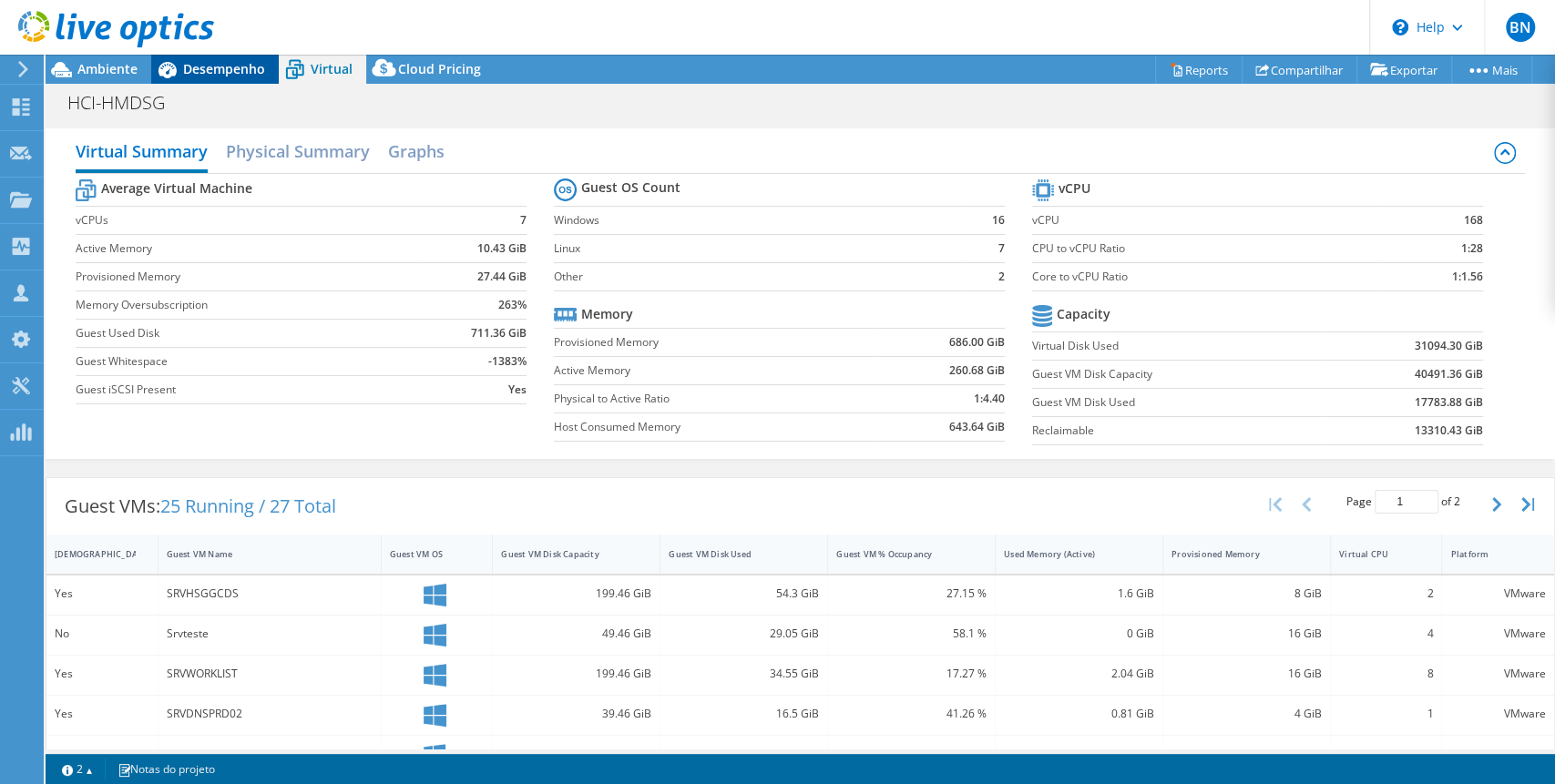
click at [203, 66] on span "Desempenho" at bounding box center [225, 69] width 82 height 18
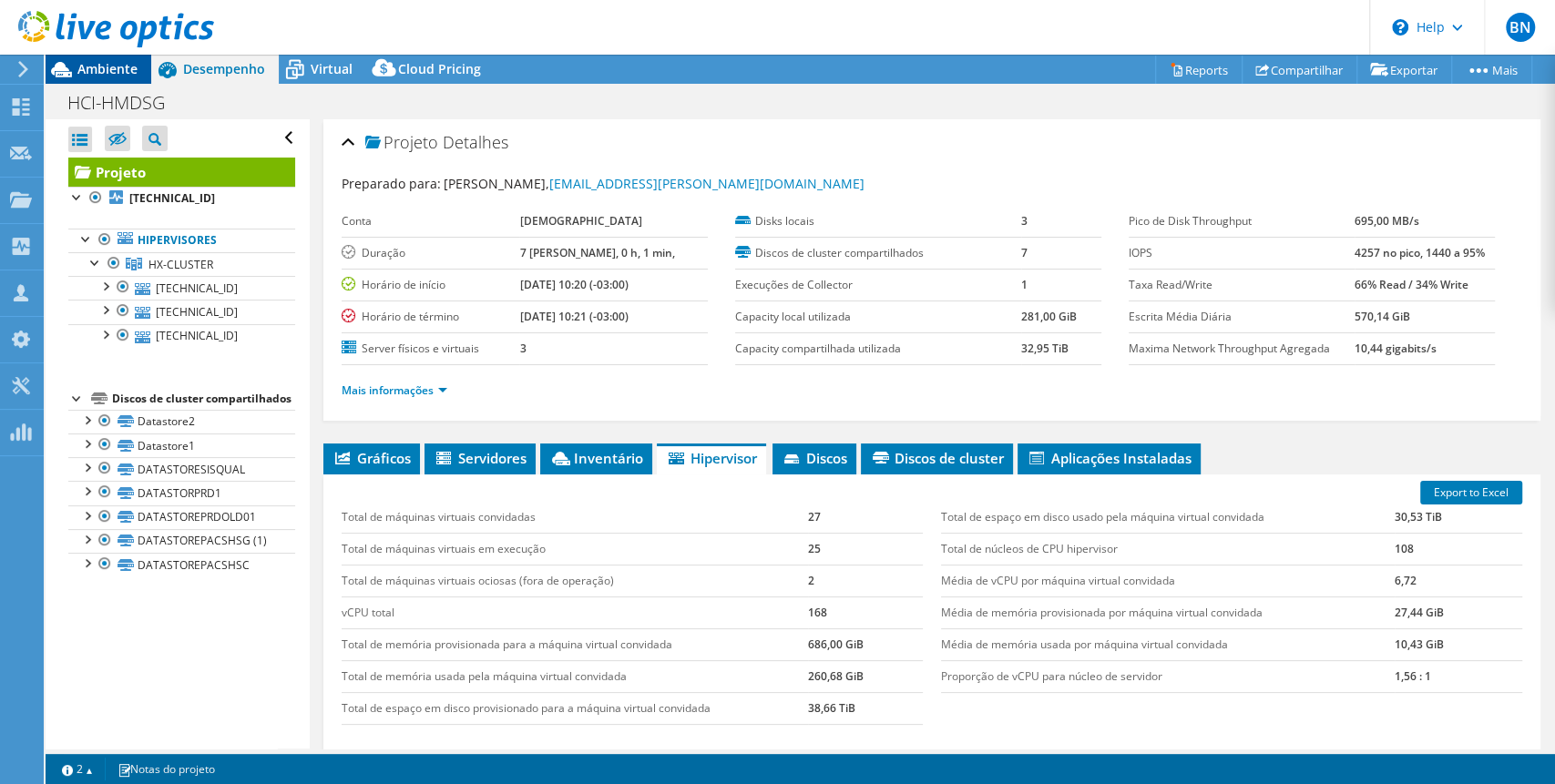
click at [107, 64] on span "Ambiente" at bounding box center [107, 69] width 61 height 18
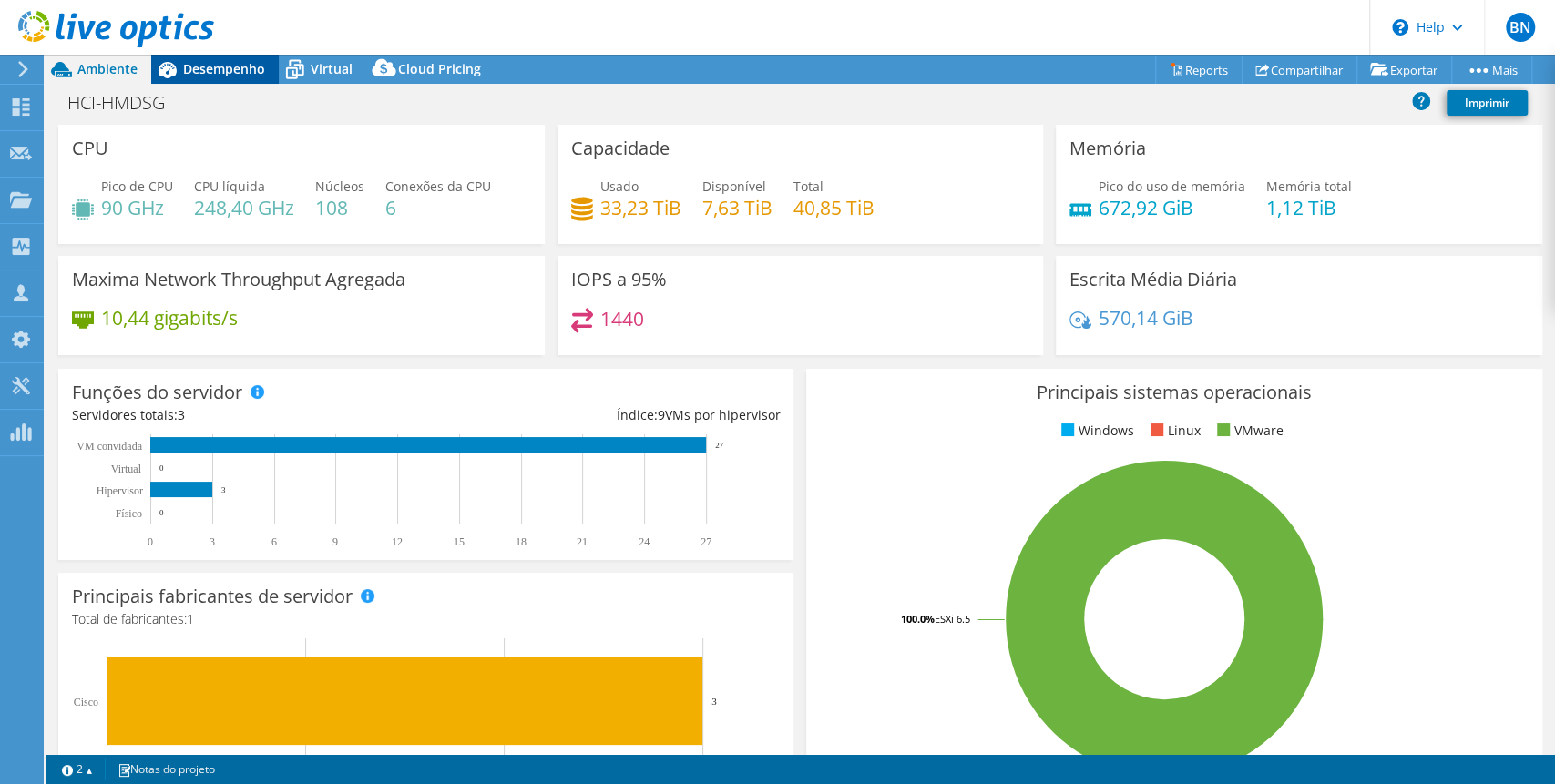
click at [237, 67] on span "Desempenho" at bounding box center [225, 69] width 82 height 18
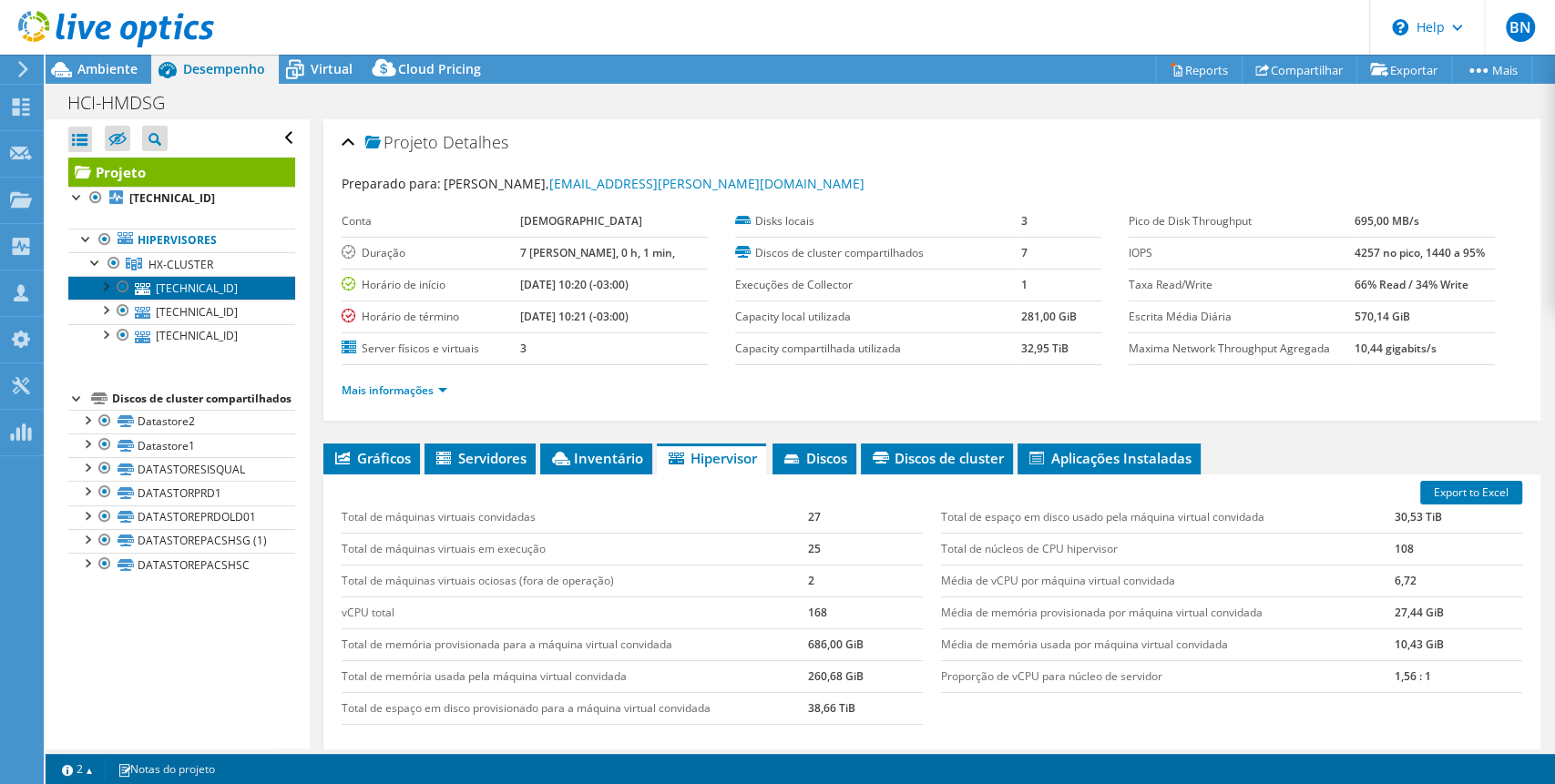
click at [190, 291] on link "[TECHNICAL_ID]" at bounding box center [182, 287] width 227 height 23
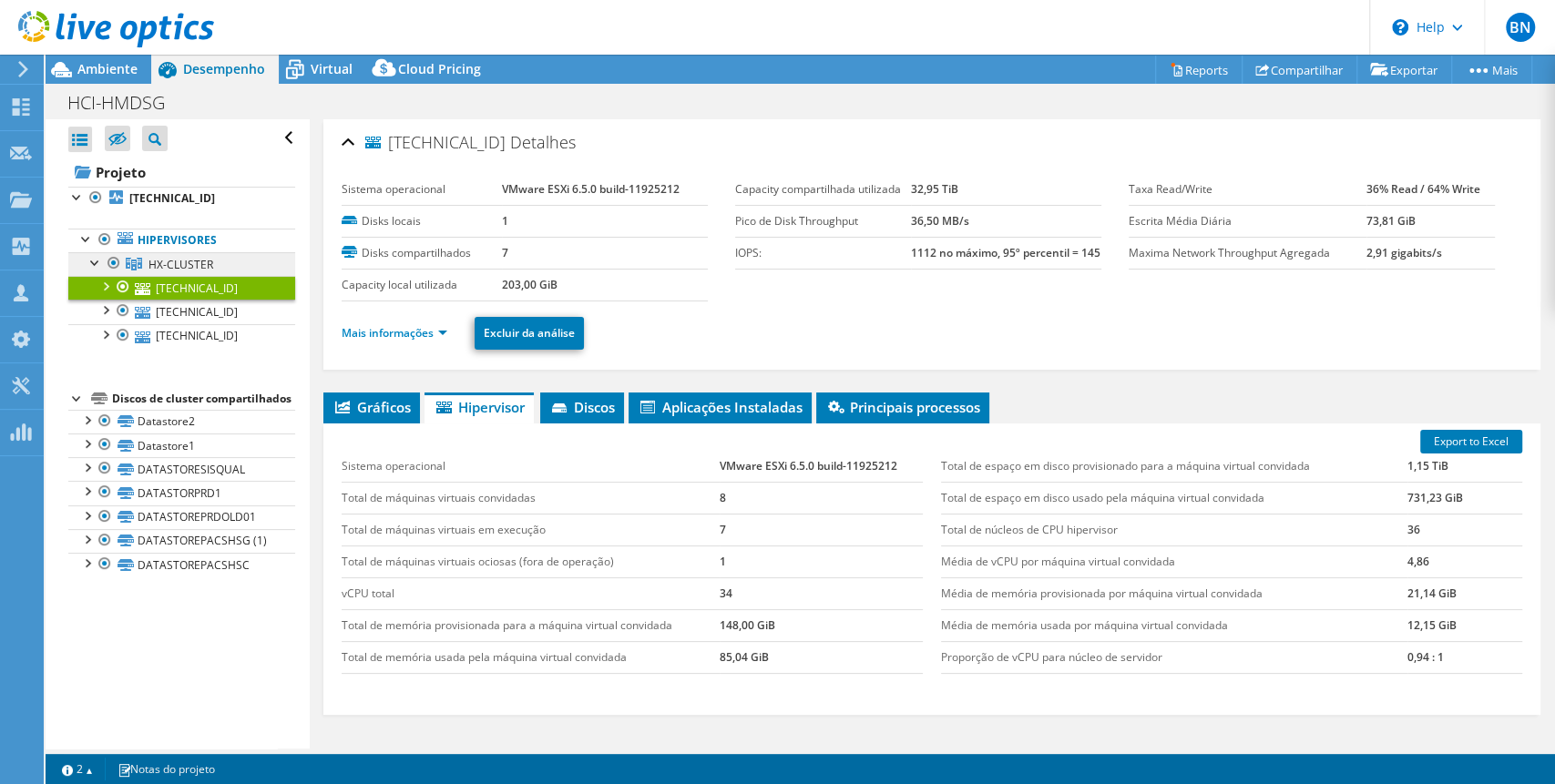
click at [190, 252] on link "HX-CLUSTER" at bounding box center [182, 264] width 227 height 23
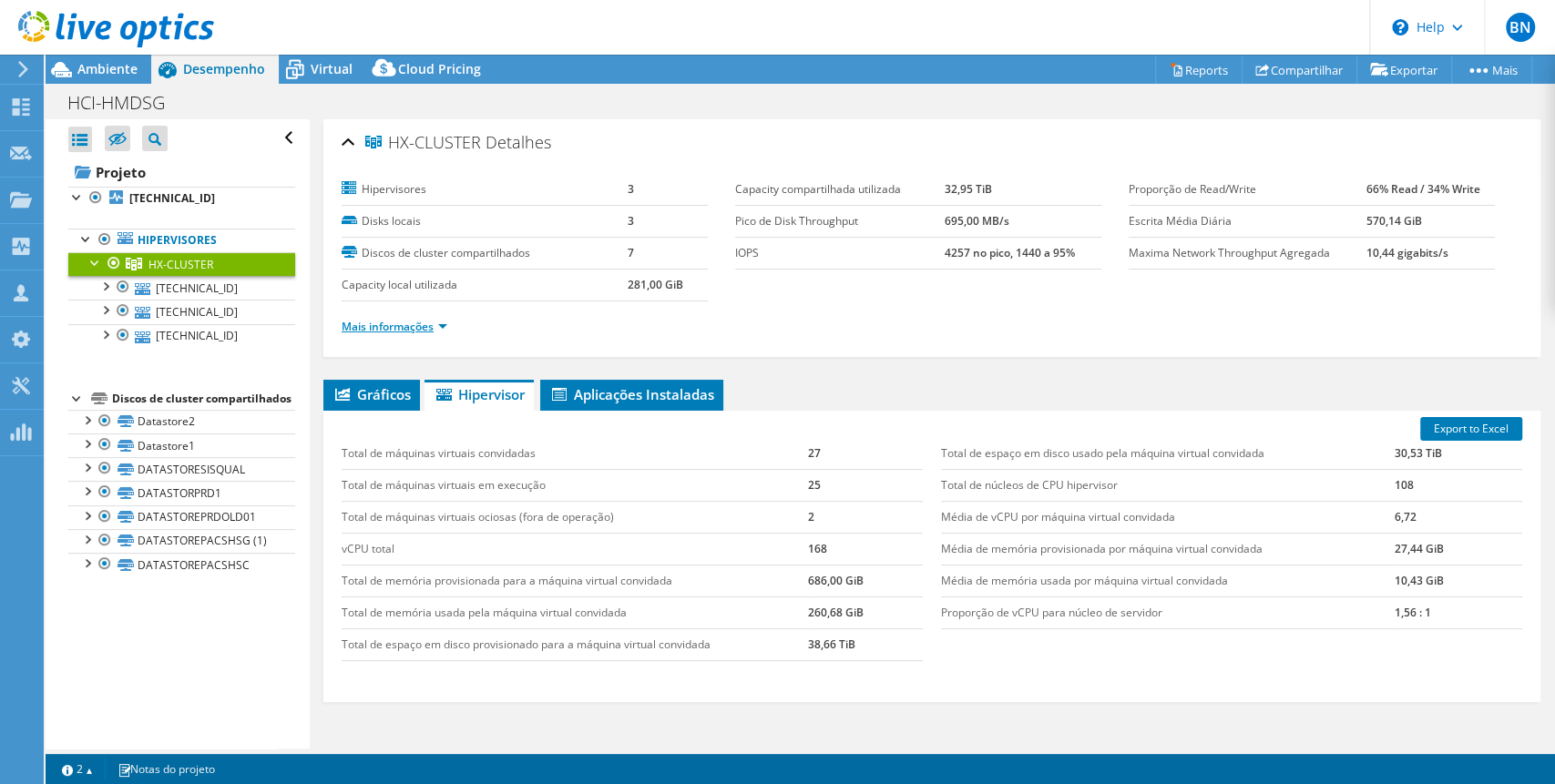
click at [439, 321] on link "Mais informações" at bounding box center [394, 326] width 105 height 16
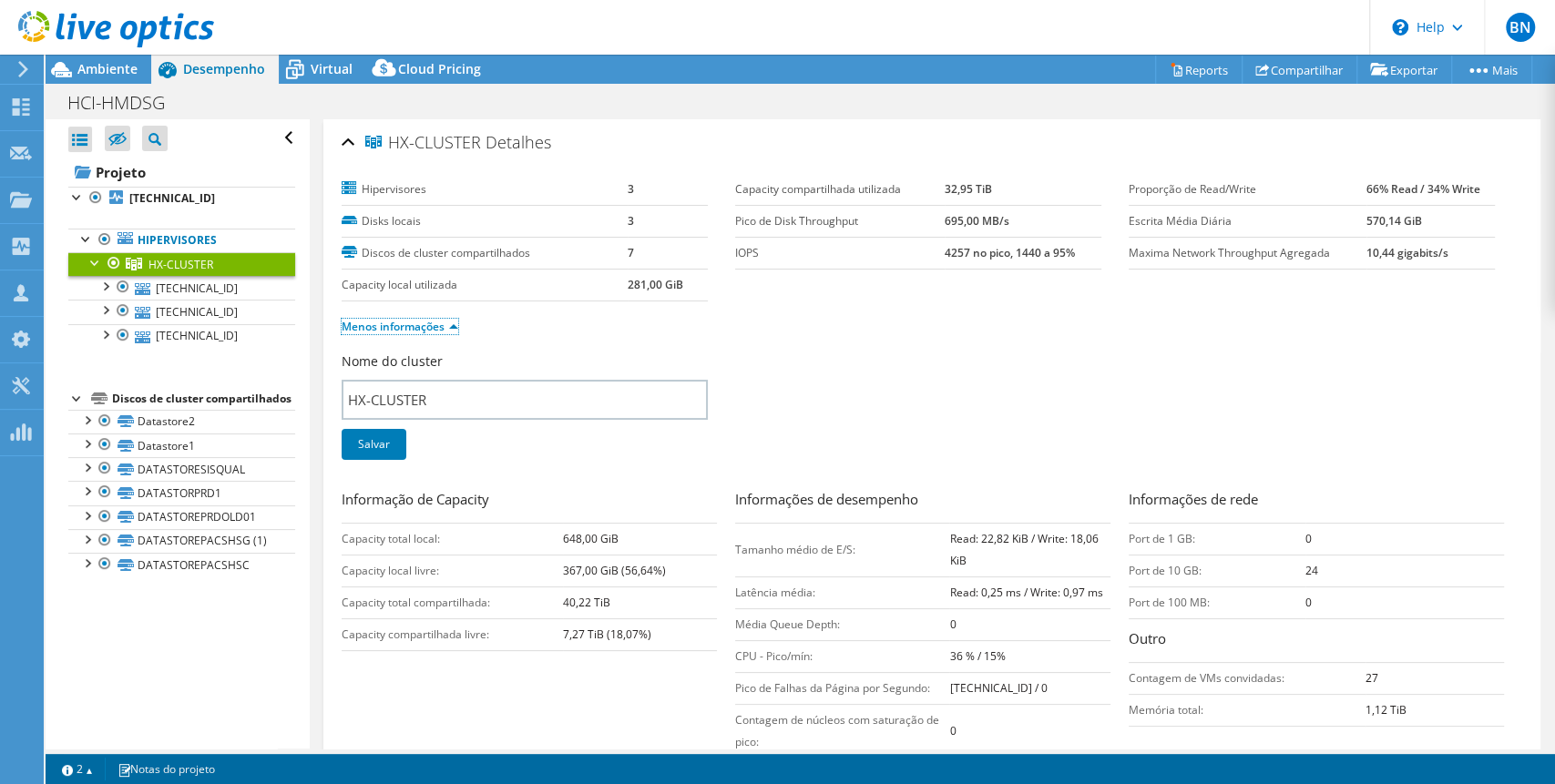
scroll to position [121, 0]
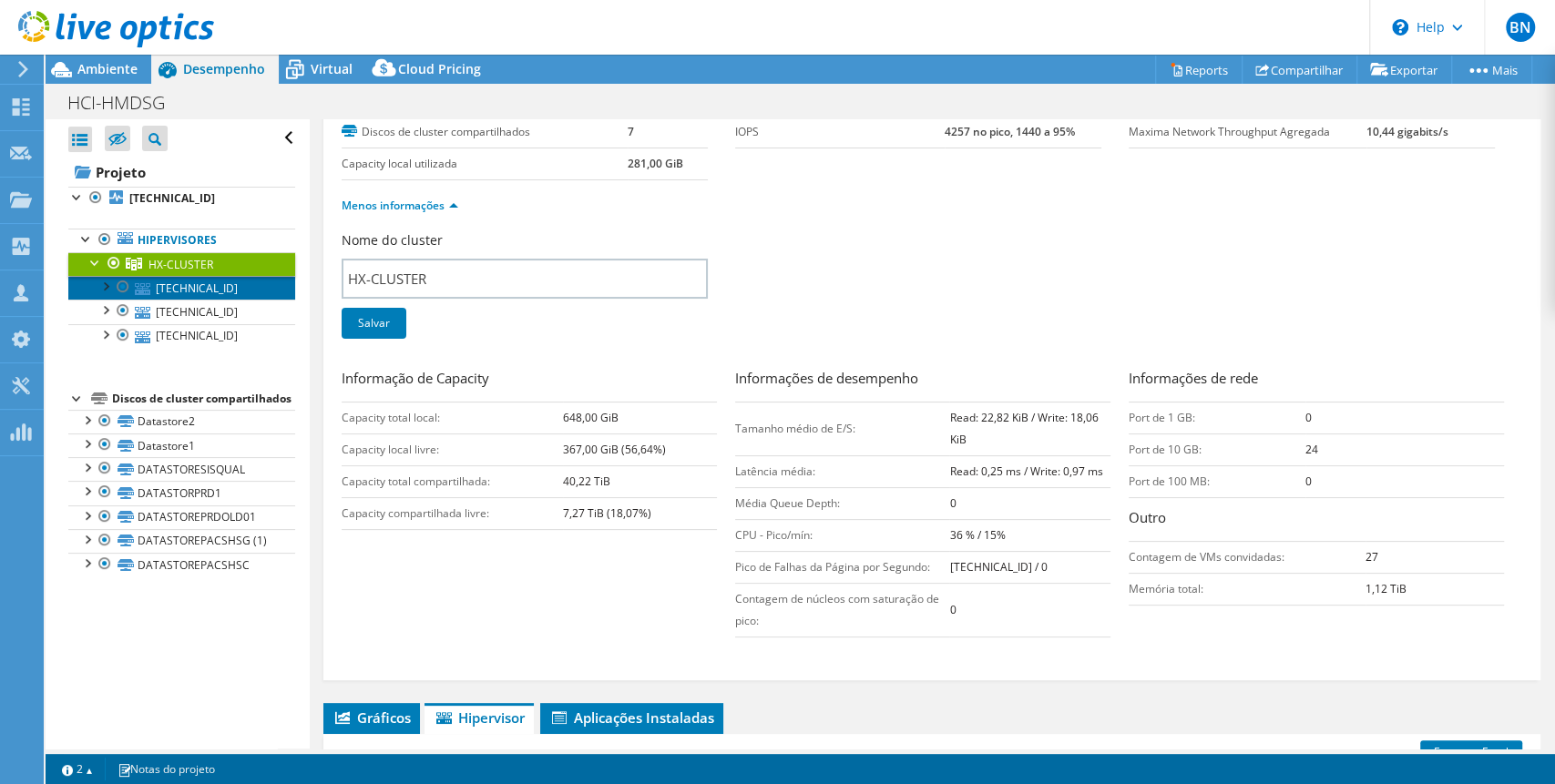
click at [173, 291] on link "[TECHNICAL_ID]" at bounding box center [182, 287] width 227 height 23
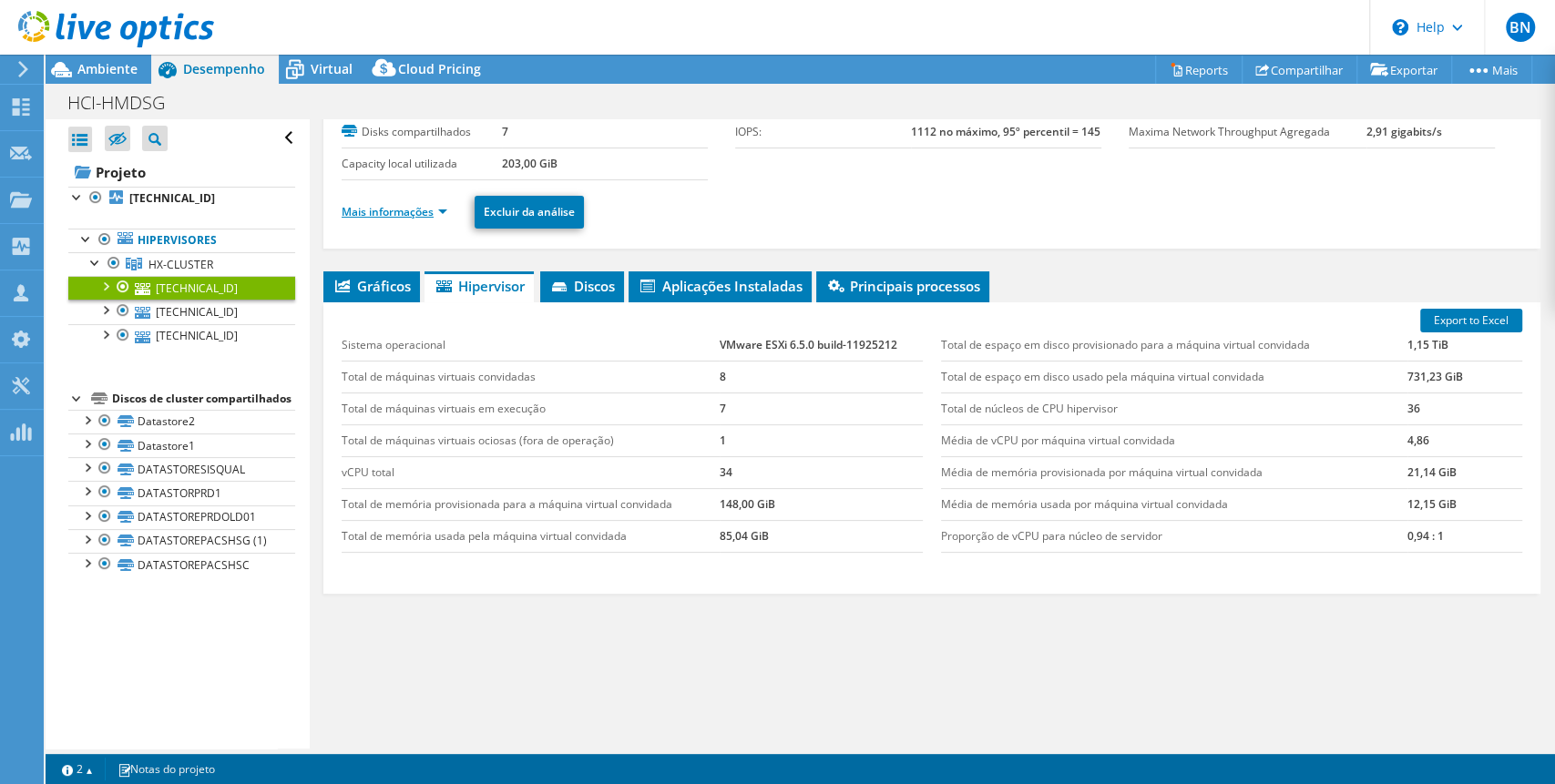
click at [441, 211] on link "Mais informações" at bounding box center [394, 211] width 105 height 16
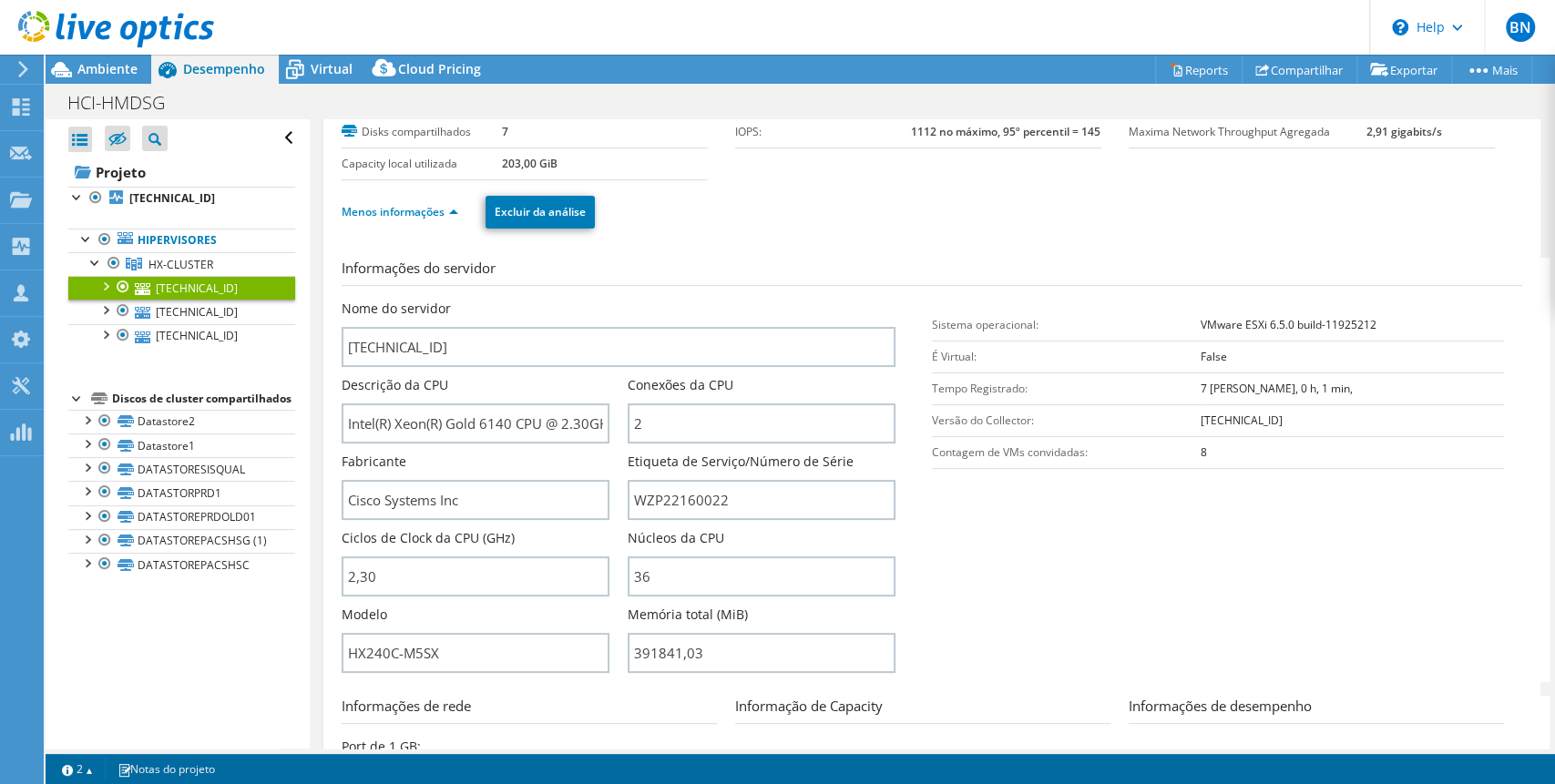
click at [1392, 233] on div "Menos informações Excluir da análise" at bounding box center [933, 212] width 1181 height 63
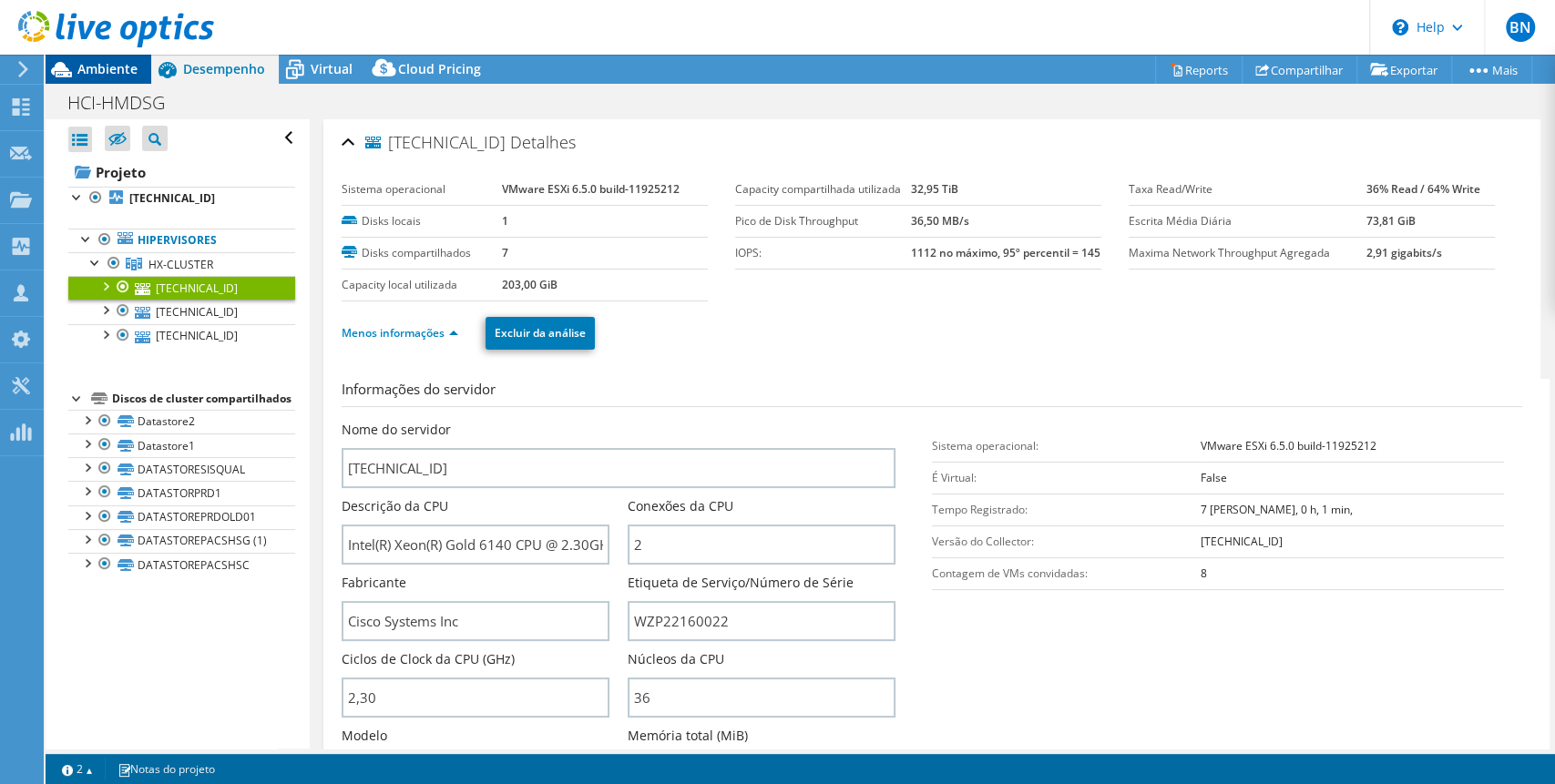
click at [102, 68] on span "Ambiente" at bounding box center [107, 69] width 61 height 18
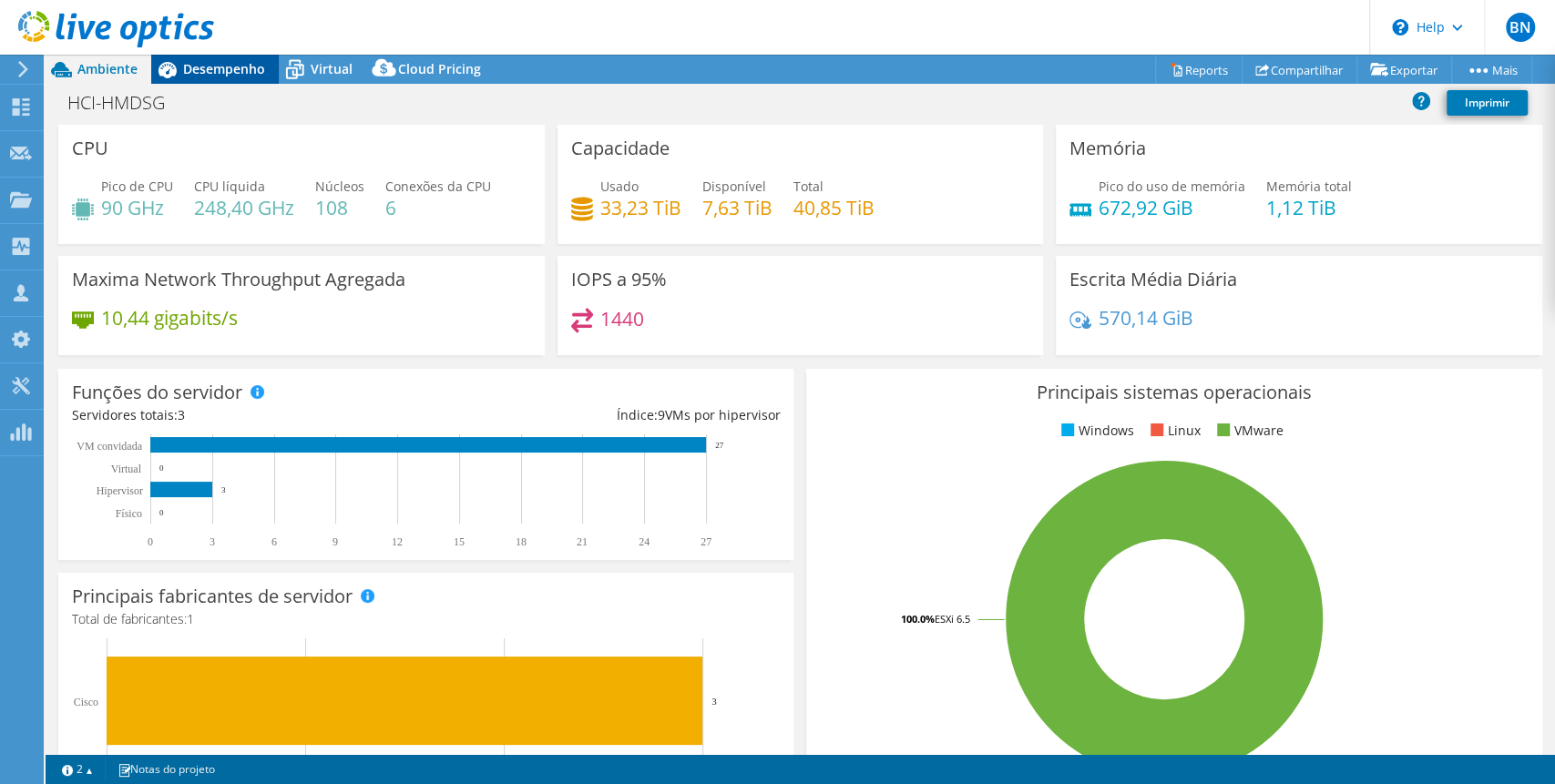
click at [232, 62] on span "Desempenho" at bounding box center [225, 69] width 82 height 18
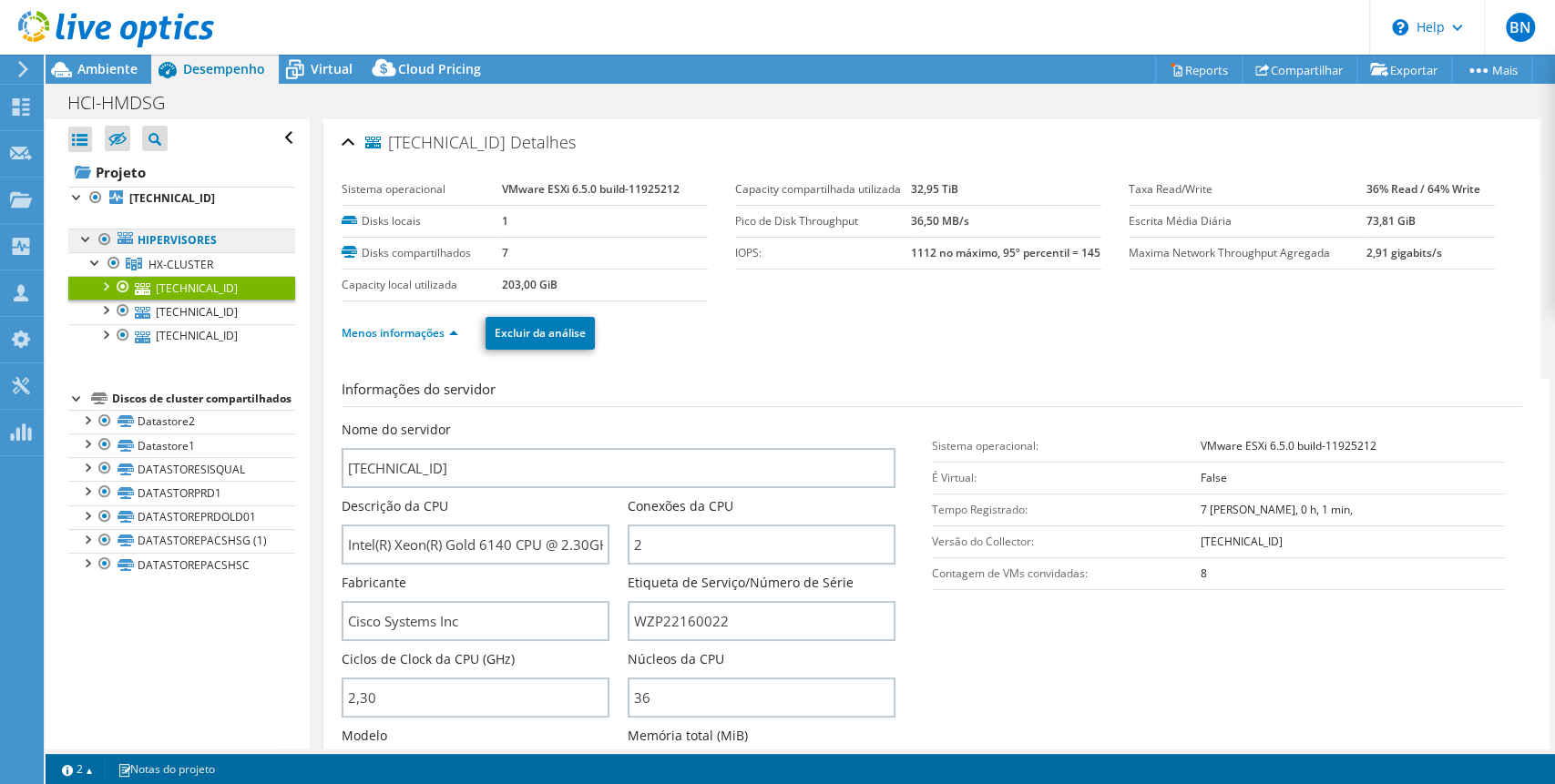
click at [202, 234] on link "Hipervisores" at bounding box center [182, 239] width 227 height 23
click at [193, 262] on span "HX-CLUSTER" at bounding box center [180, 264] width 64 height 16
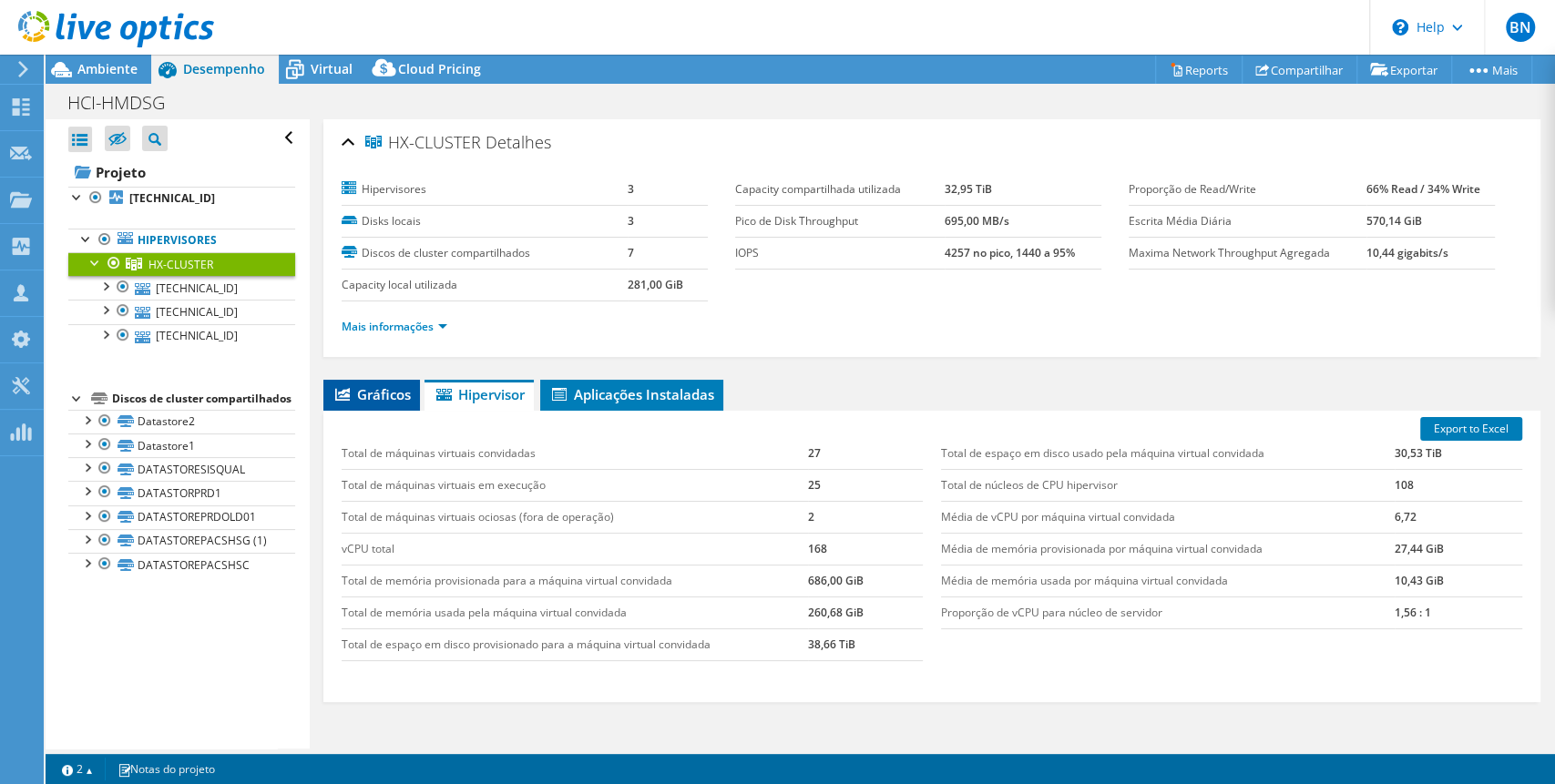
click at [389, 394] on span "Gráficos" at bounding box center [372, 395] width 78 height 19
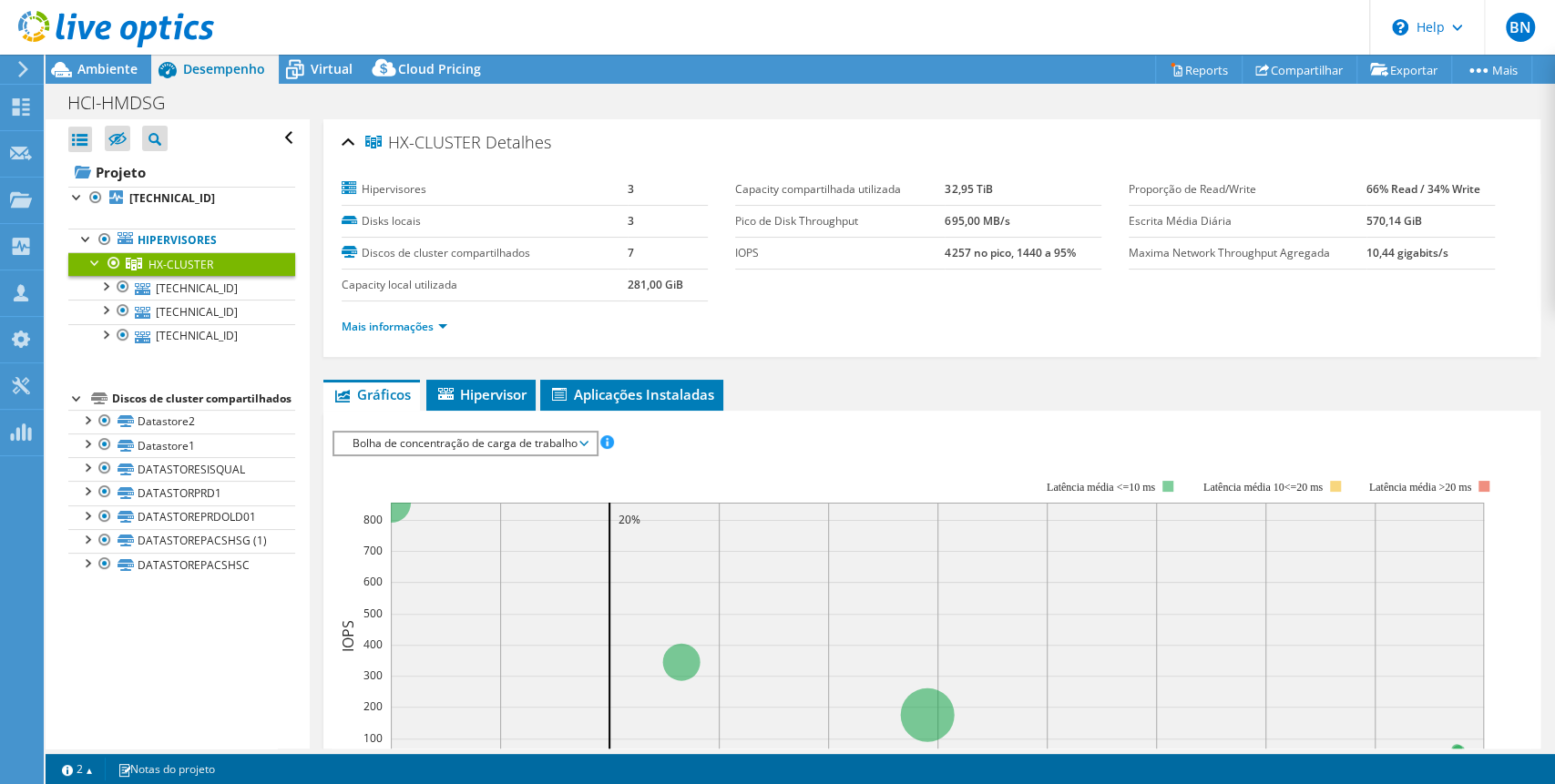
click at [481, 440] on span "Bolha de concentração de carga de trabalho" at bounding box center [465, 443] width 243 height 21
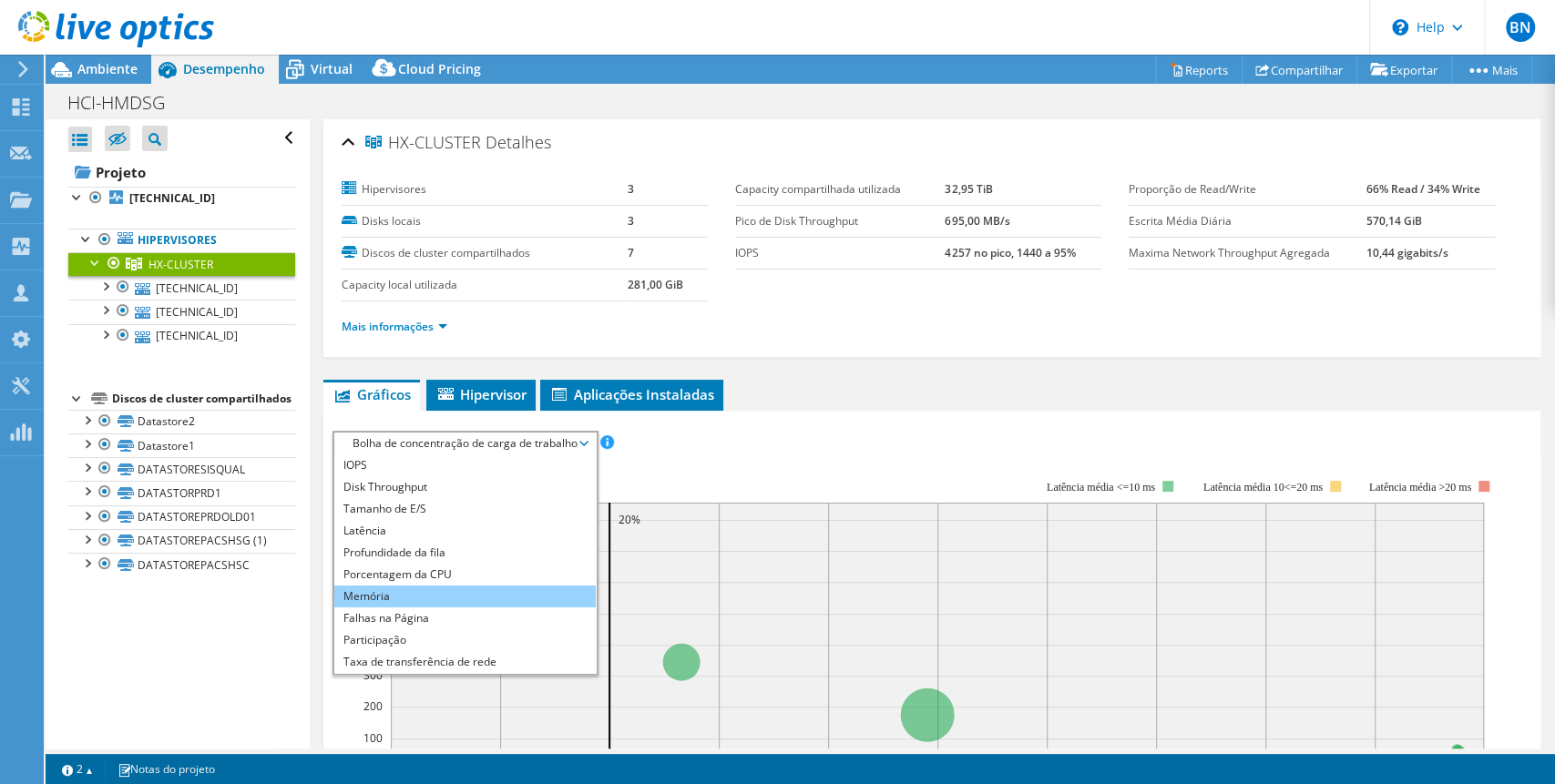
click at [454, 586] on li "Memória" at bounding box center [465, 596] width 262 height 21
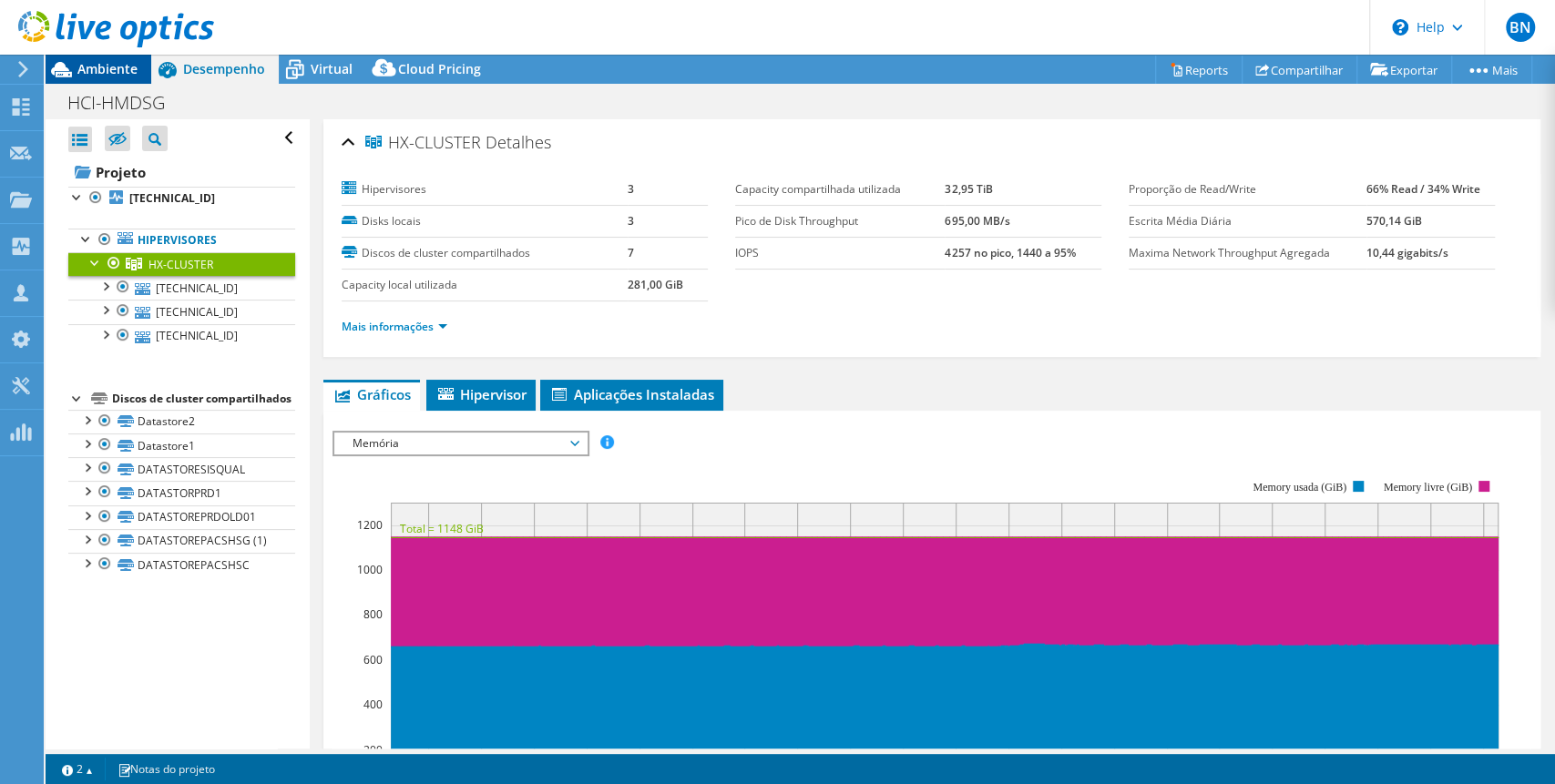
click at [89, 70] on span "Ambiente" at bounding box center [107, 69] width 61 height 18
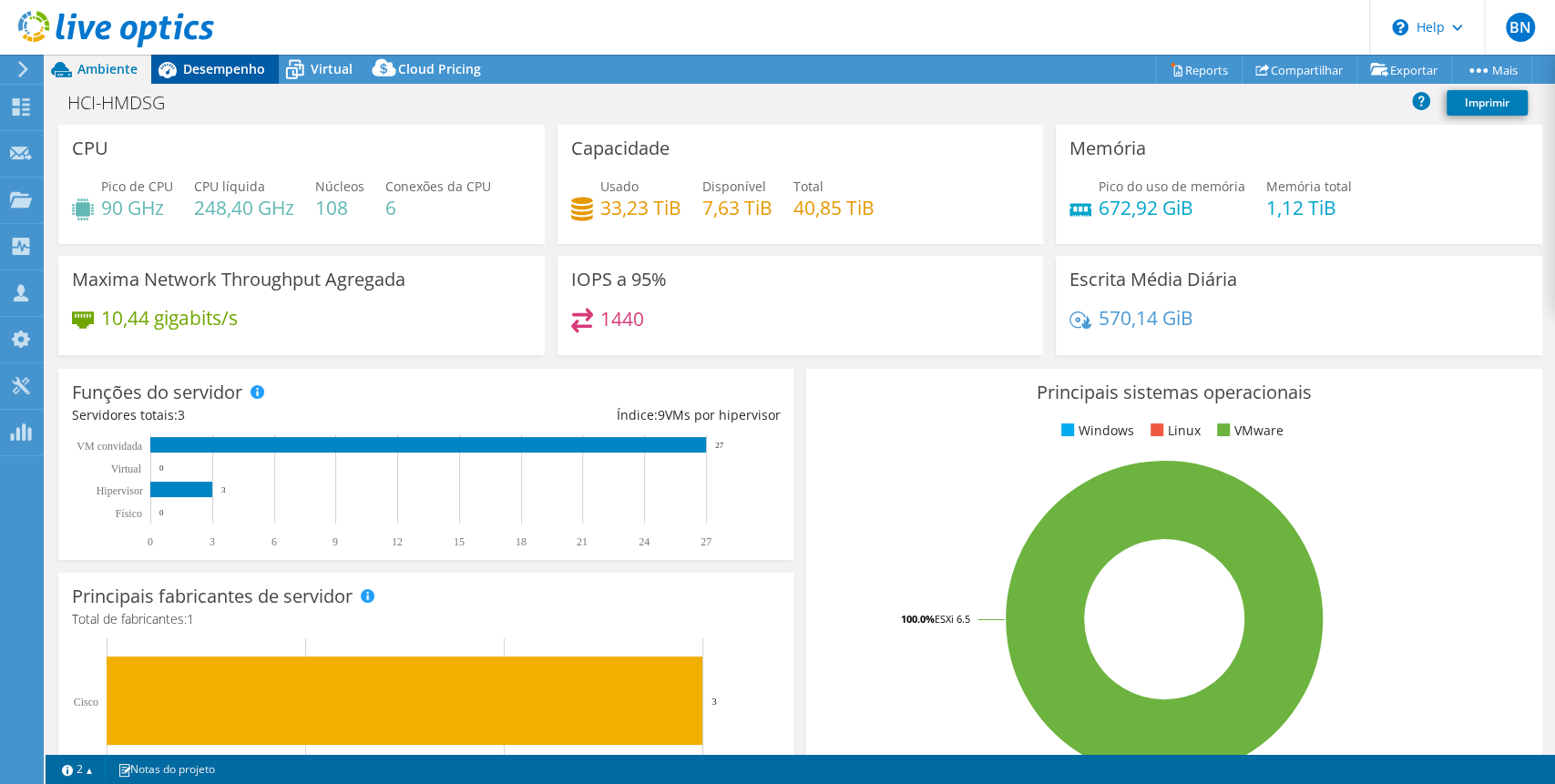
click at [228, 62] on span "Desempenho" at bounding box center [225, 69] width 82 height 18
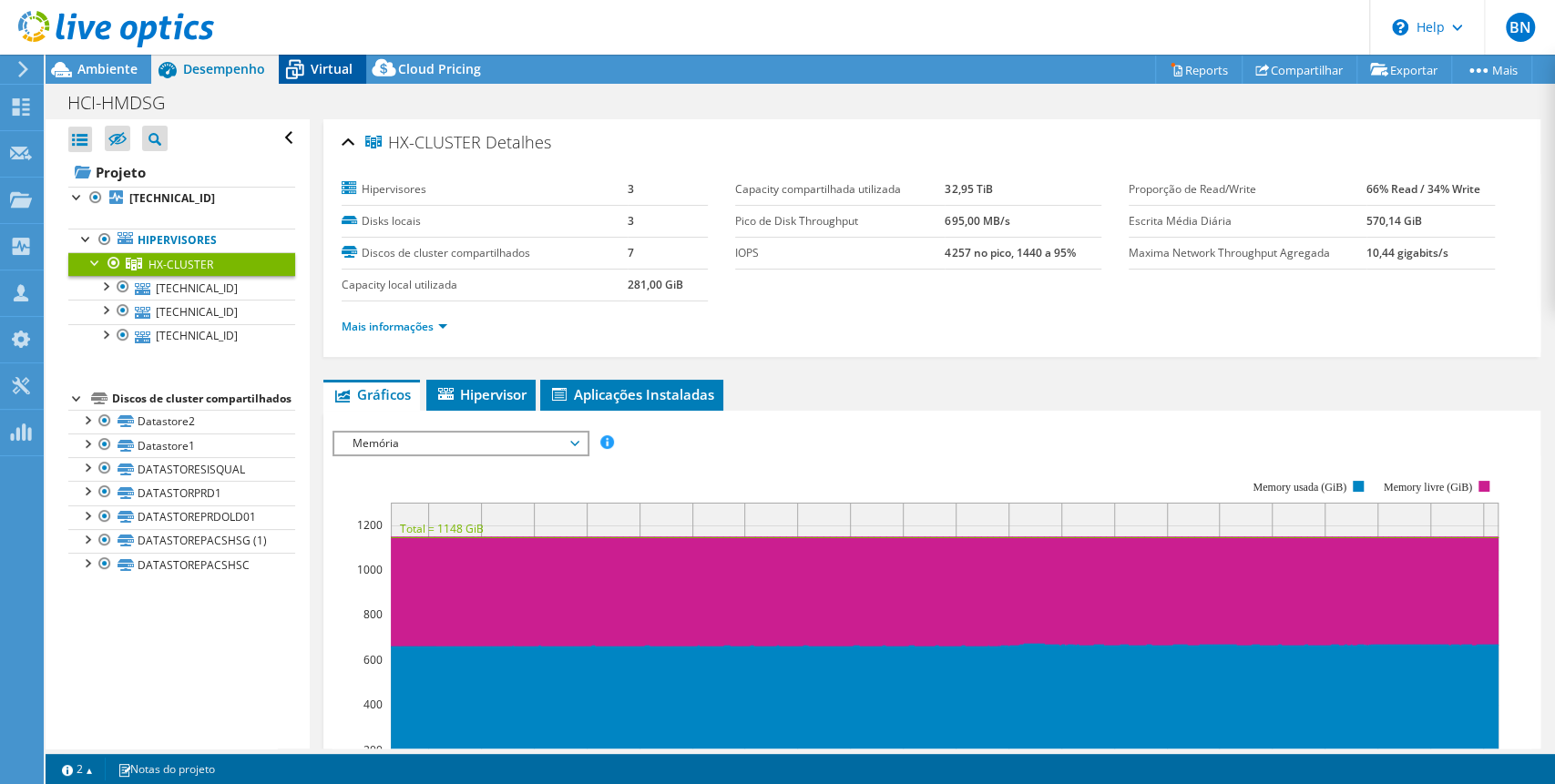
click at [321, 65] on span "Virtual" at bounding box center [332, 69] width 42 height 18
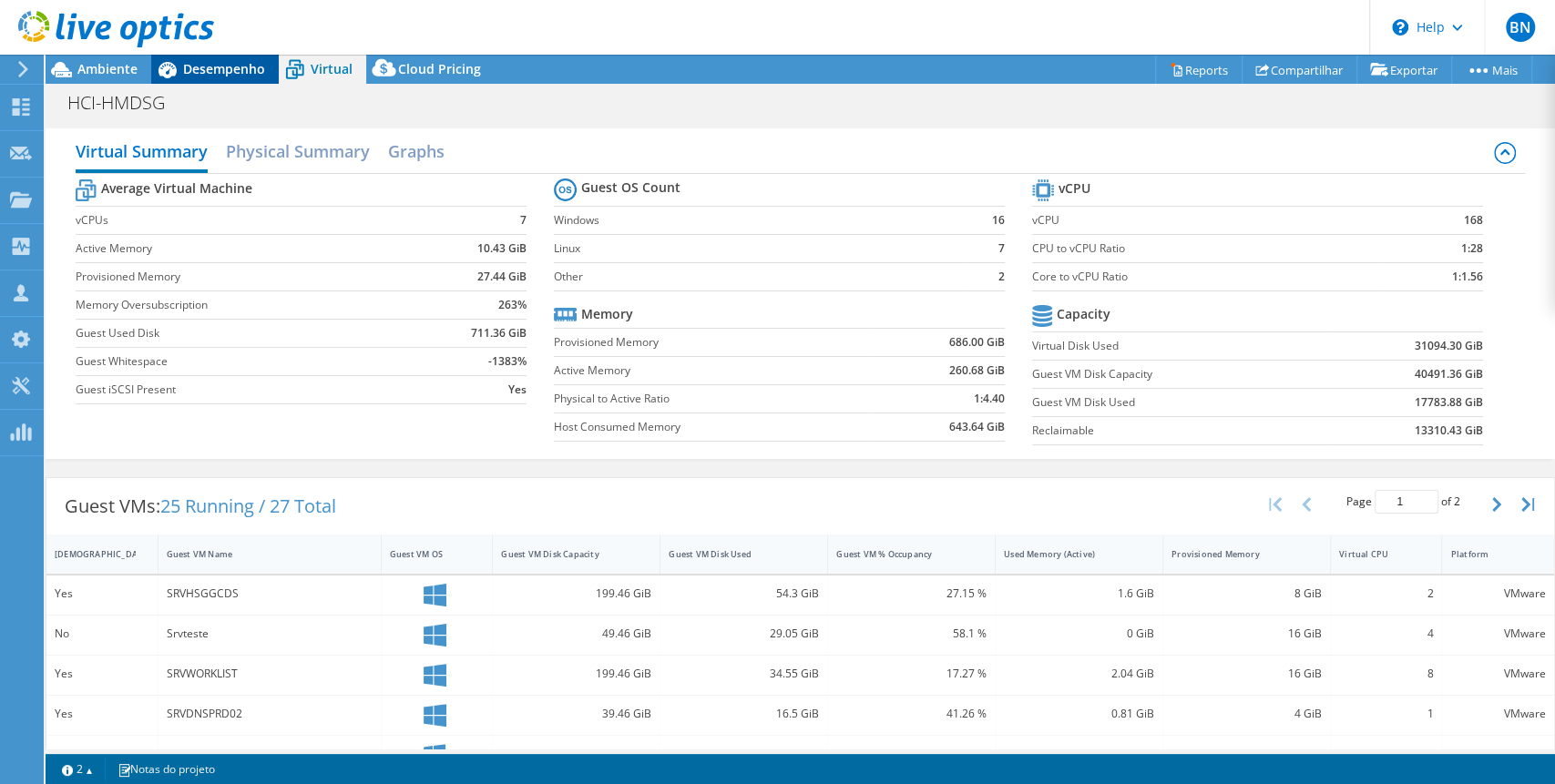
click at [228, 70] on span "Desempenho" at bounding box center [225, 69] width 82 height 18
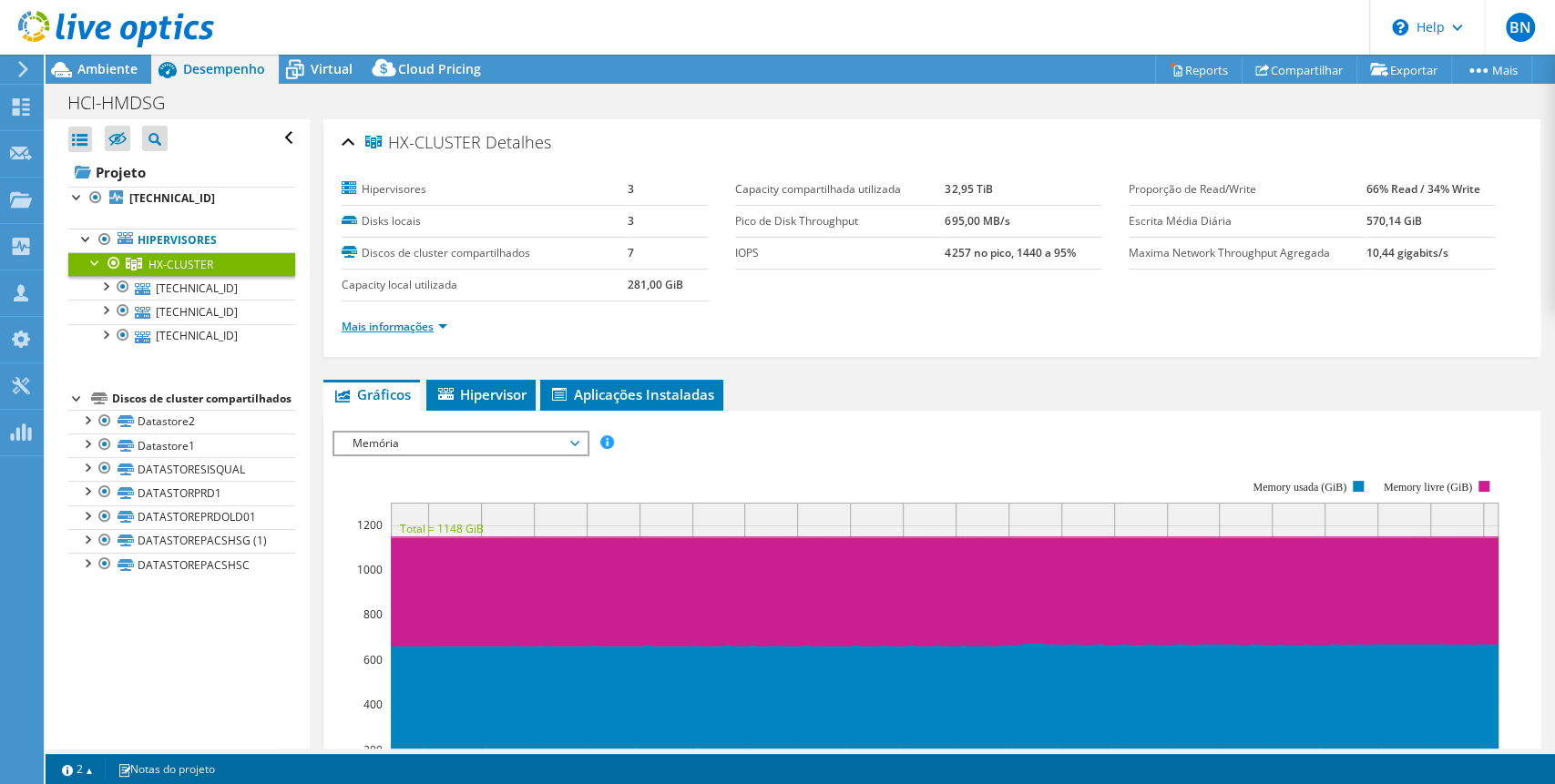
click at [440, 326] on link "Mais informações" at bounding box center [394, 326] width 105 height 16
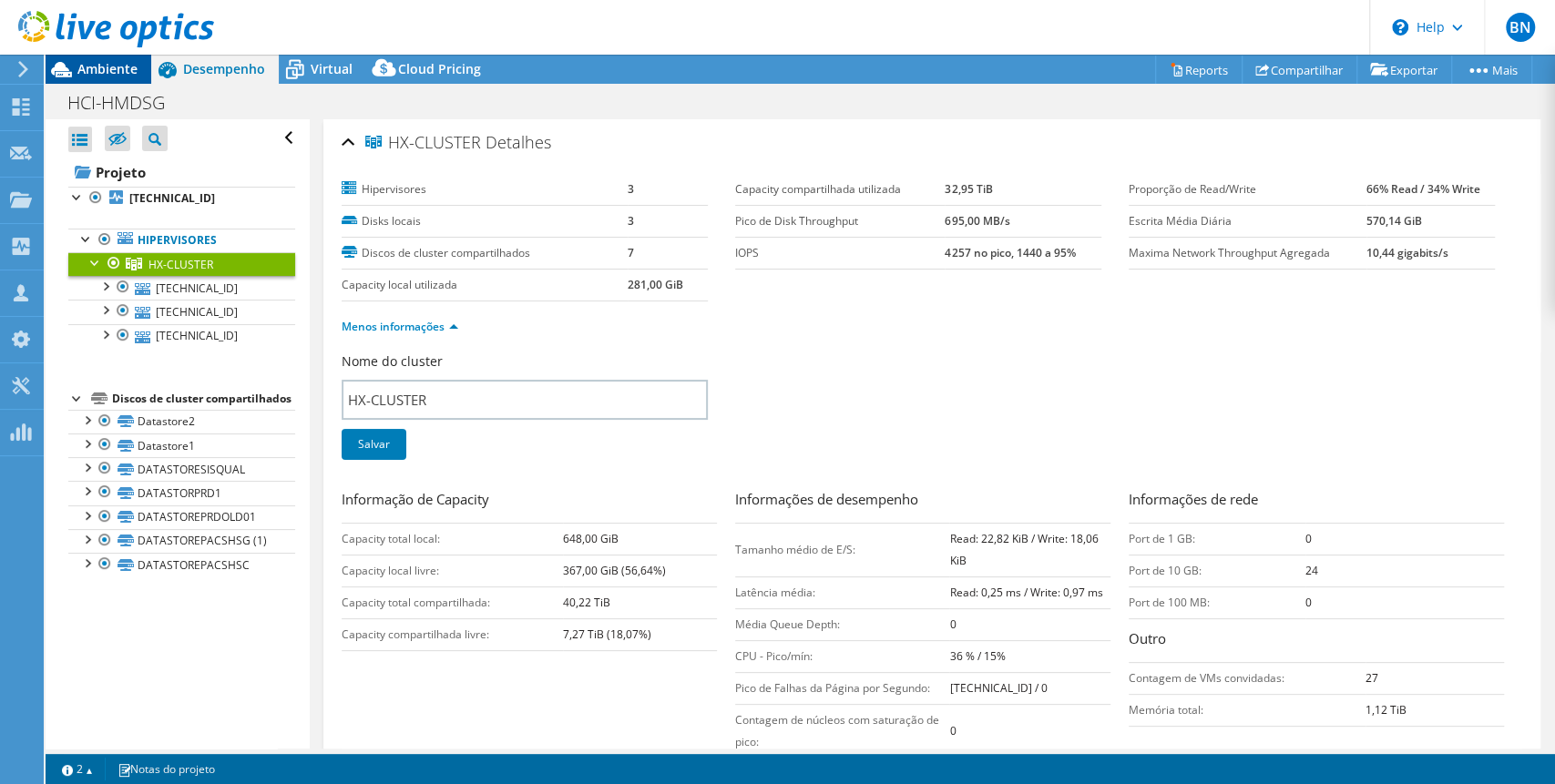
click at [105, 65] on span "Ambiente" at bounding box center [107, 69] width 61 height 18
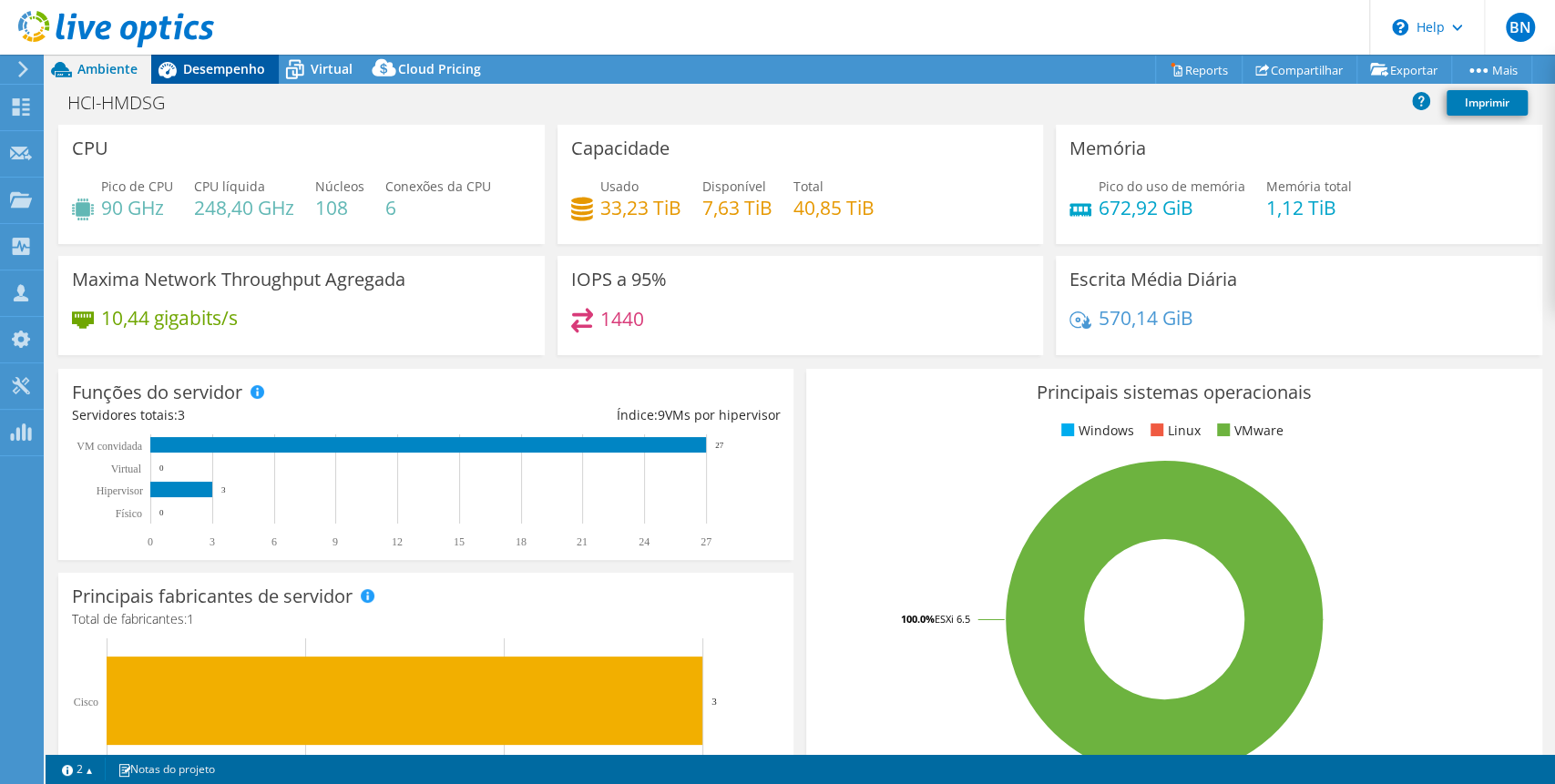
click at [217, 63] on span "Desempenho" at bounding box center [225, 69] width 82 height 18
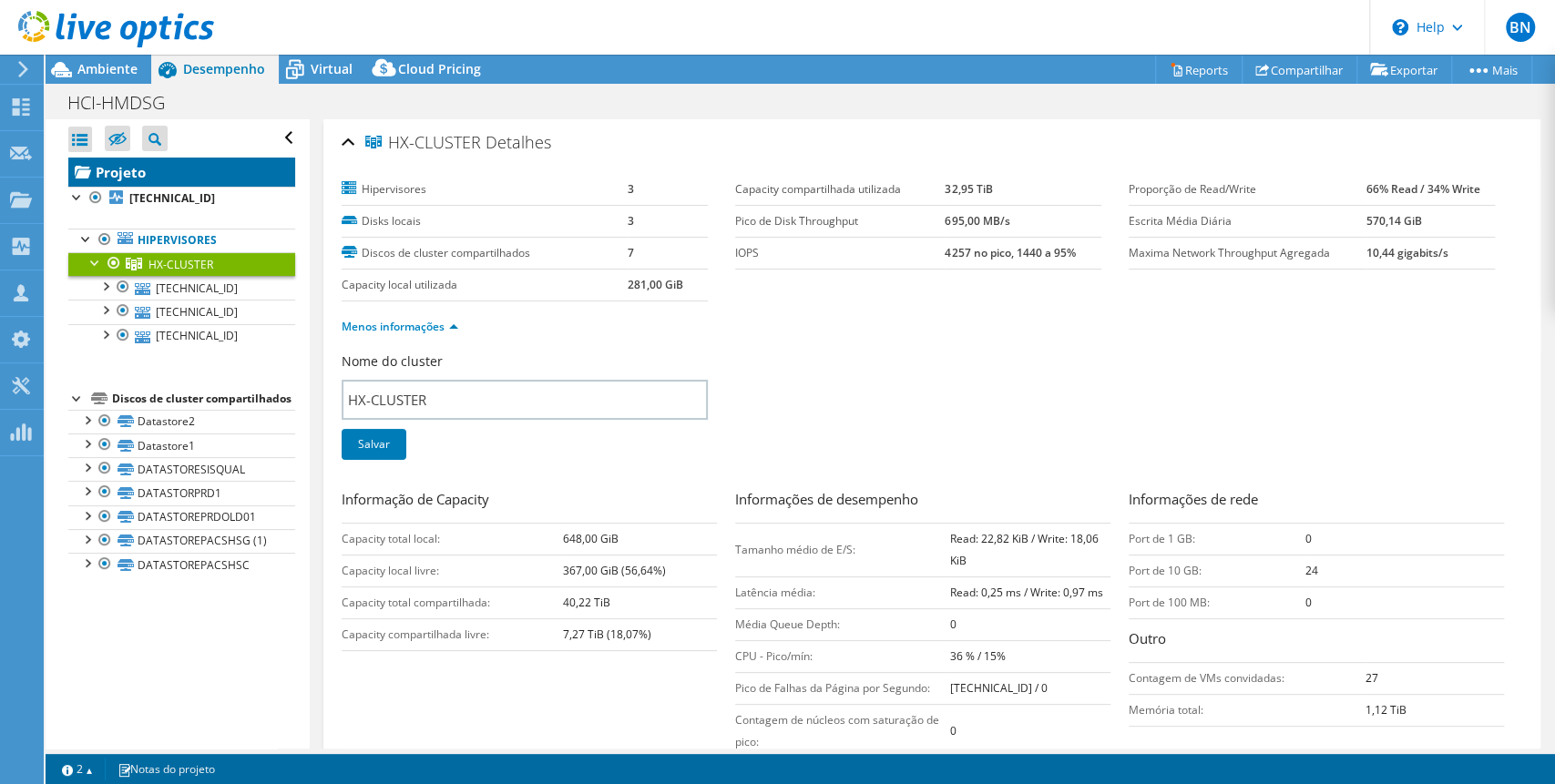
click at [193, 183] on link "Projeto" at bounding box center [182, 171] width 227 height 29
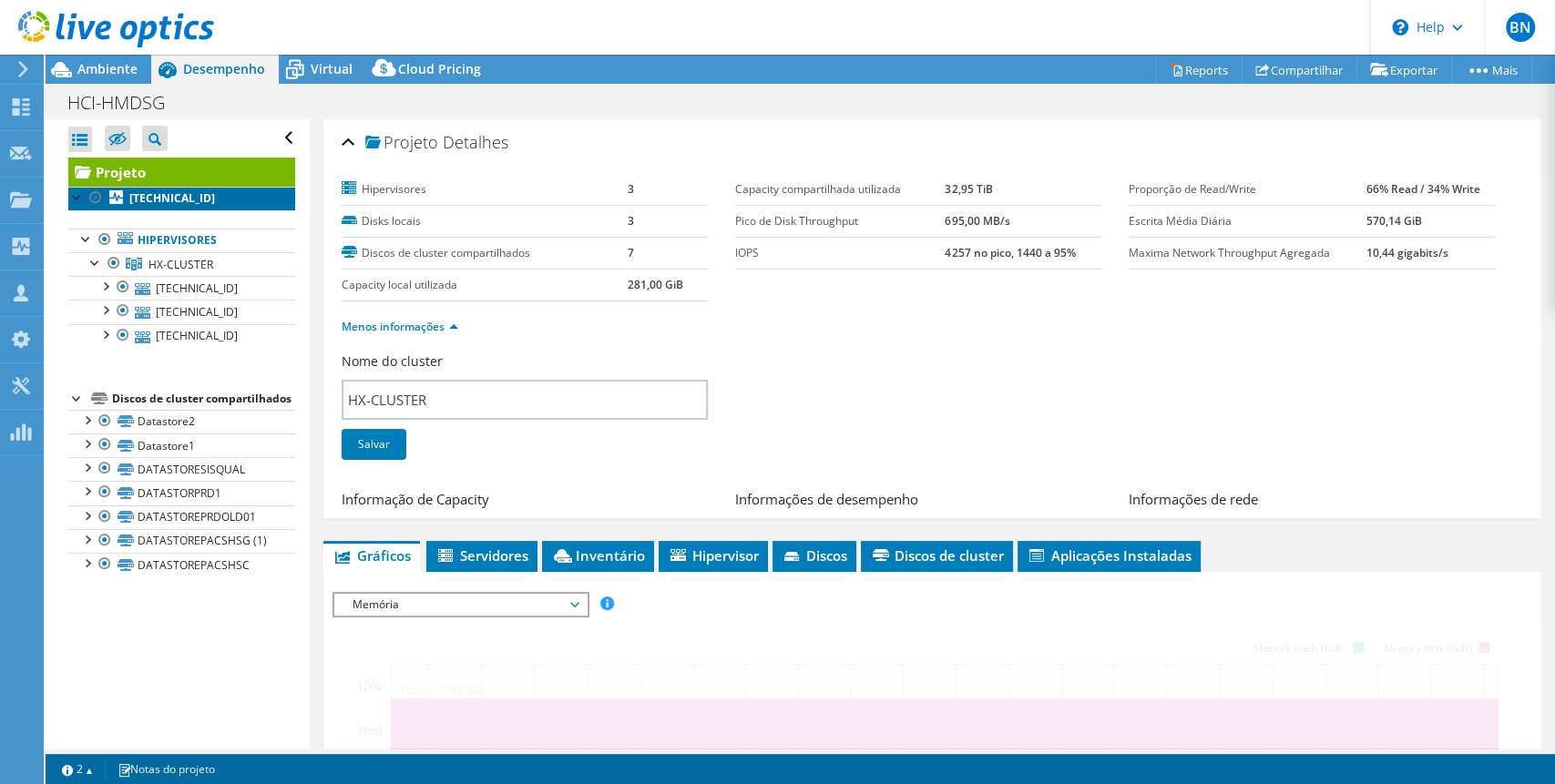
click at [187, 193] on b "[TECHNICAL_ID]" at bounding box center [172, 197] width 86 height 16
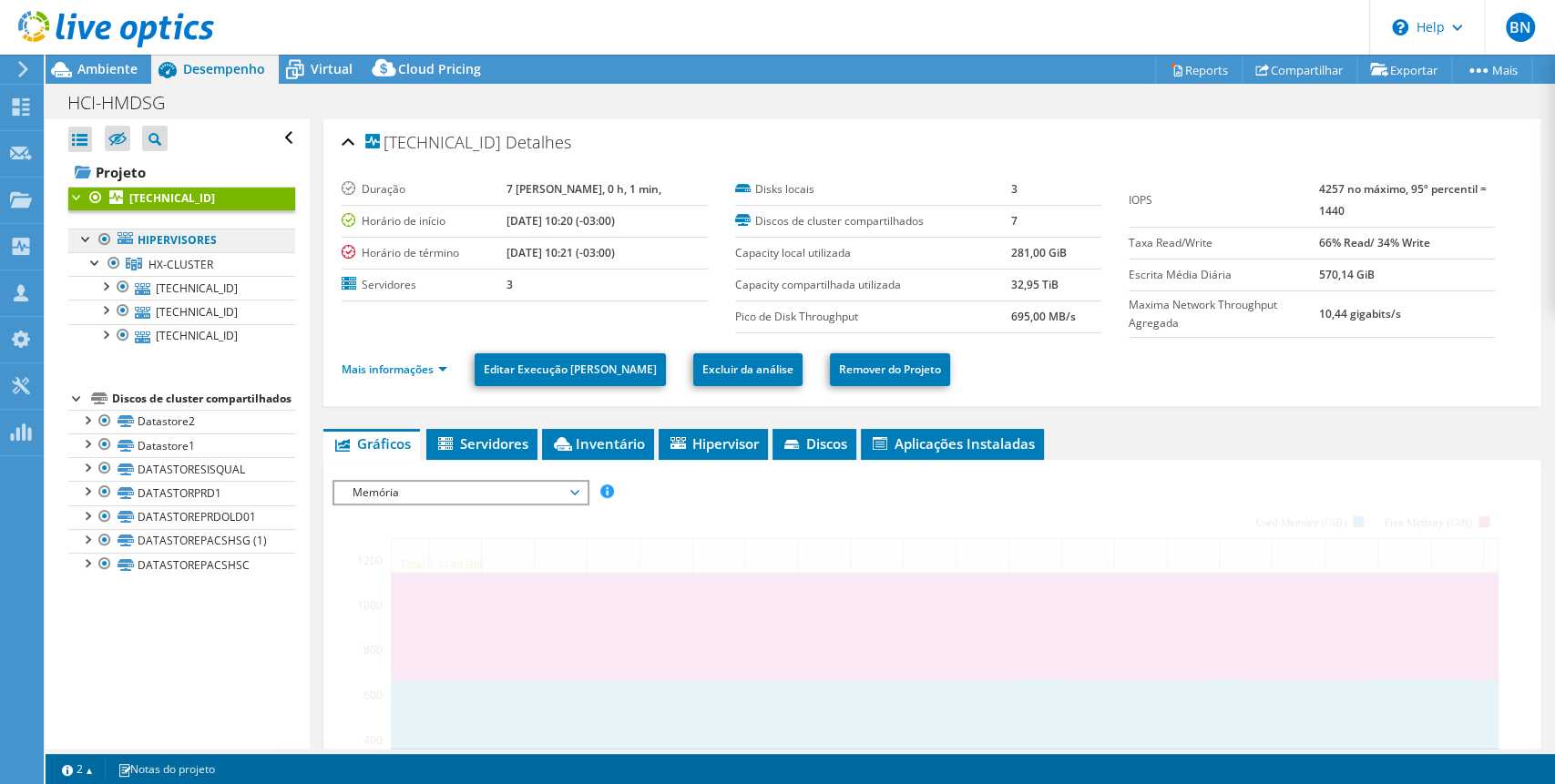
click at [196, 240] on link "Hipervisores" at bounding box center [182, 239] width 227 height 23
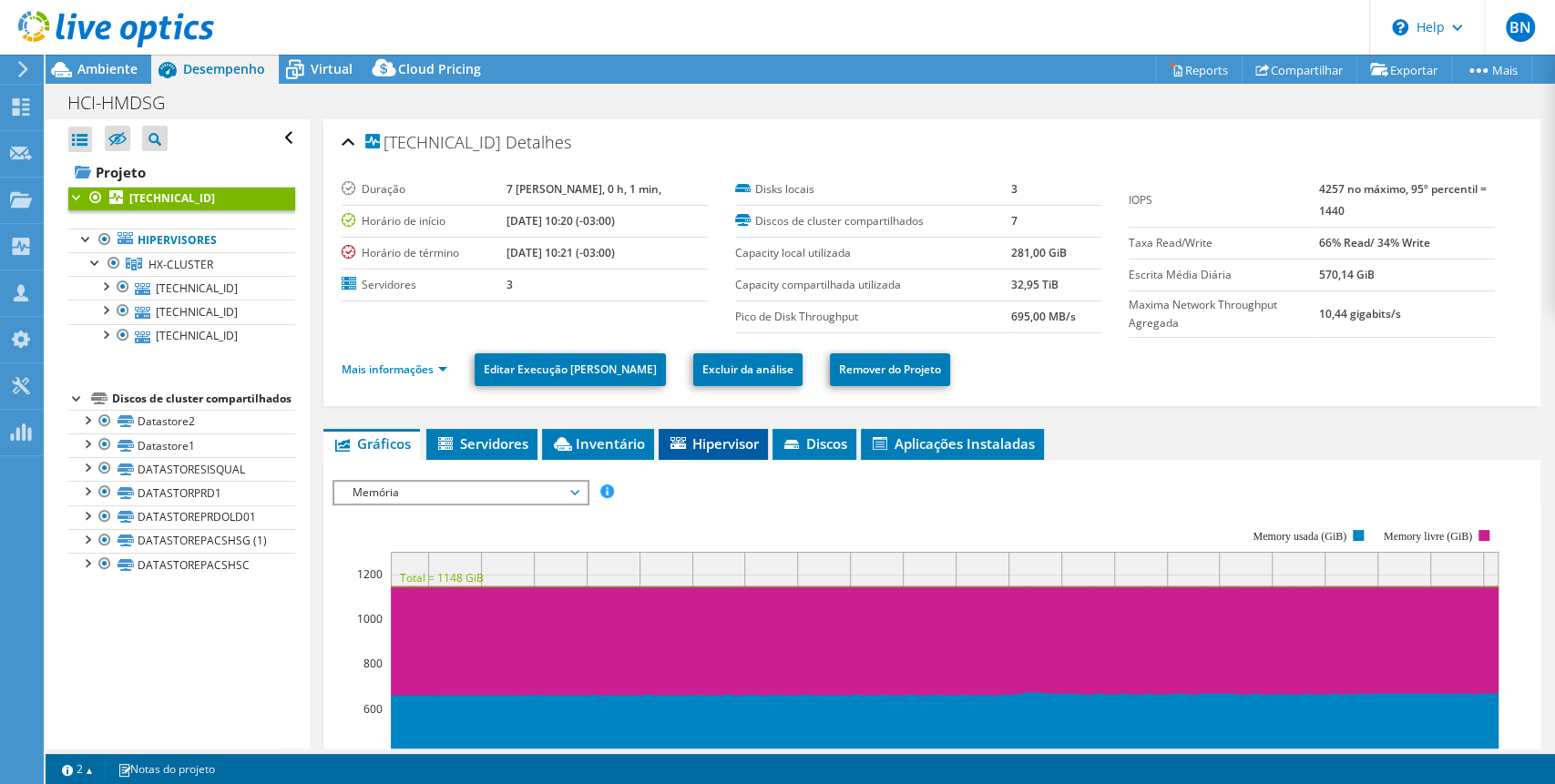
click at [688, 440] on span "Hipervisor" at bounding box center [714, 444] width 91 height 19
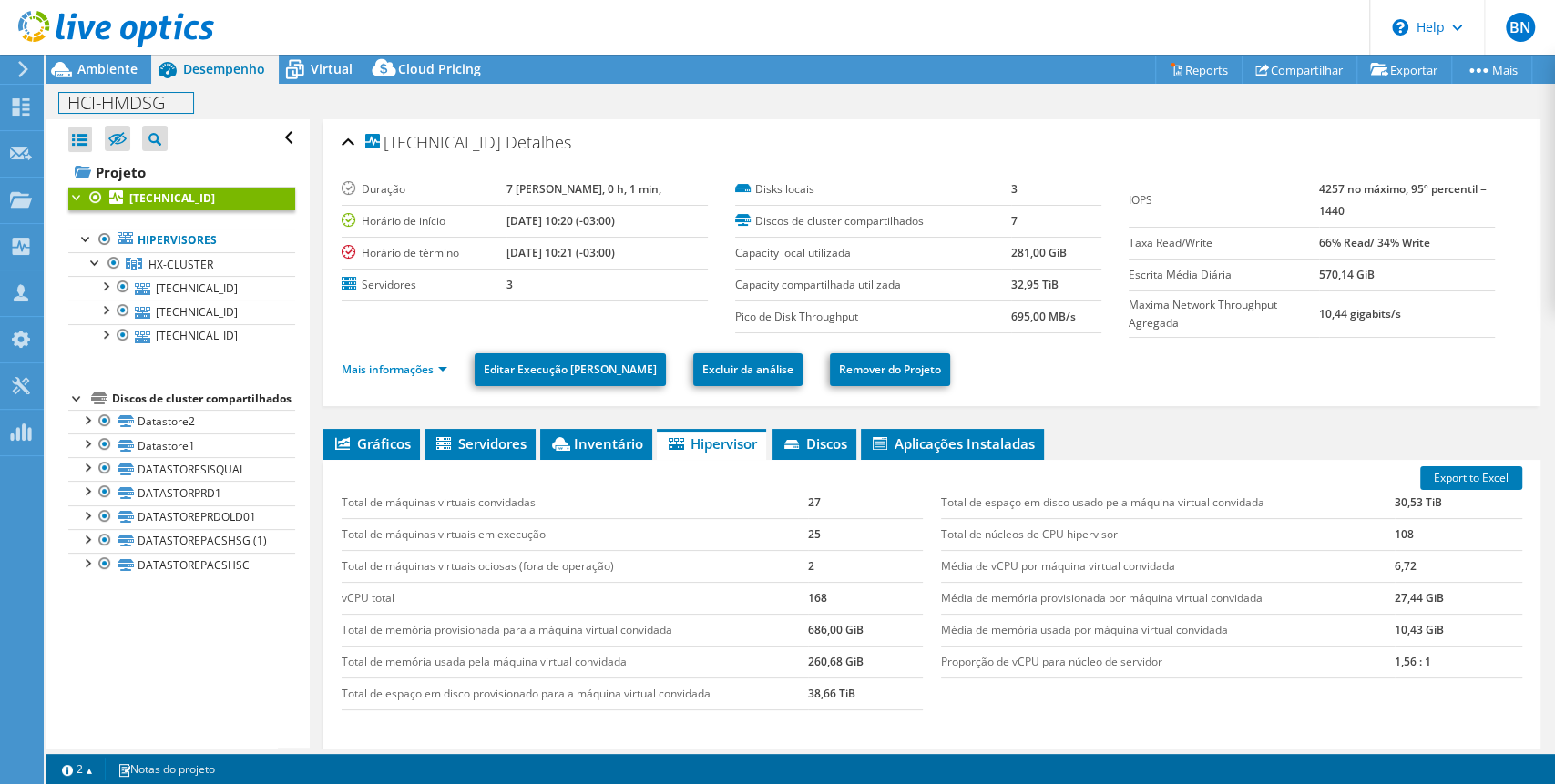
click at [146, 104] on h1 "HCI-HMDSG" at bounding box center [127, 103] width 134 height 20
copy h1 "HCI-HMDSG"
click at [308, 65] on icon at bounding box center [294, 70] width 32 height 32
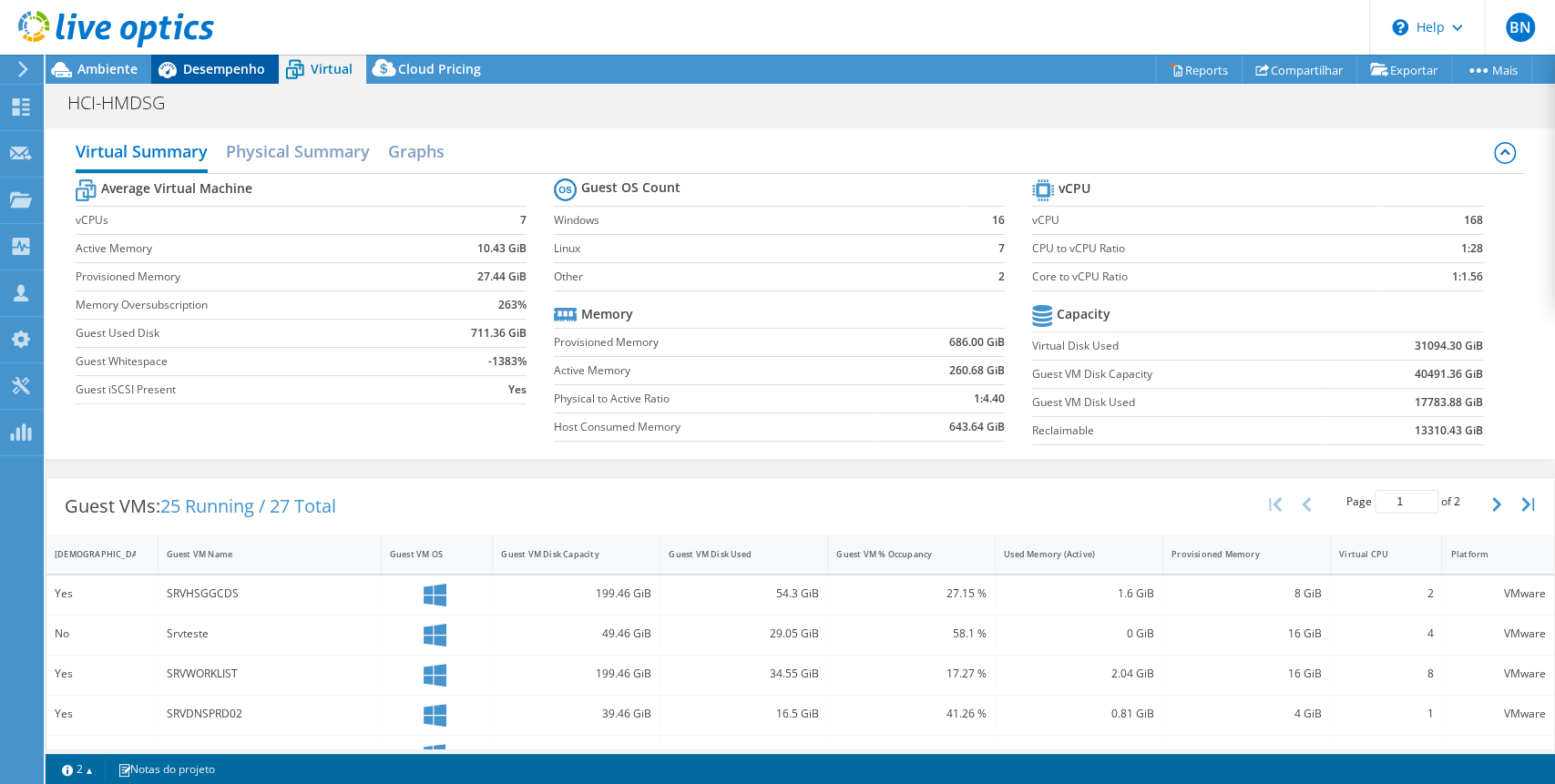
click at [257, 73] on span "Desempenho" at bounding box center [225, 69] width 82 height 18
